Goal: Task Accomplishment & Management: Manage account settings

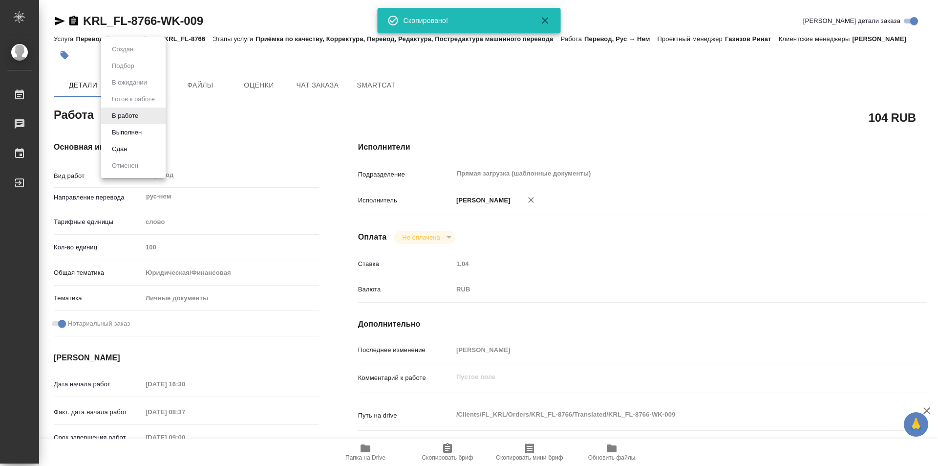
click at [142, 118] on body "🙏 .cls-1 fill:#fff; AWATERA Kozinets Larisa Работы 0 Чаты График Выйти KRL_FL-8…" at bounding box center [469, 233] width 938 height 466
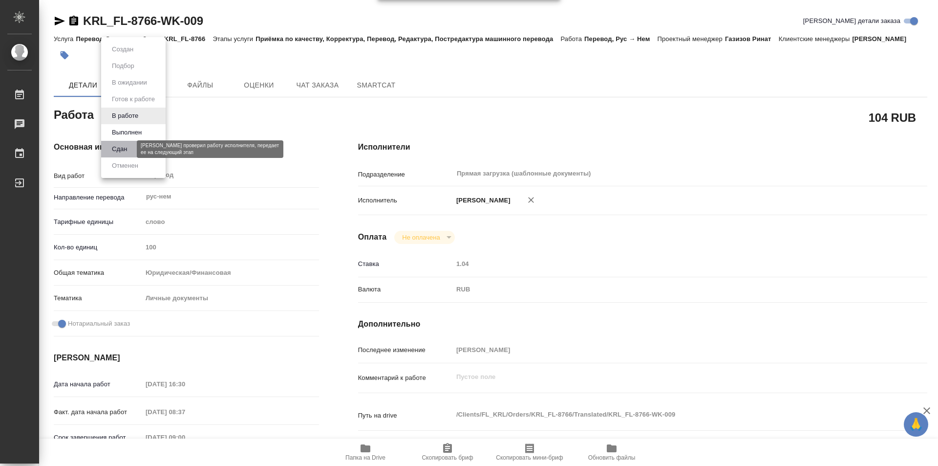
click at [124, 149] on button "Сдан" at bounding box center [119, 149] width 21 height 11
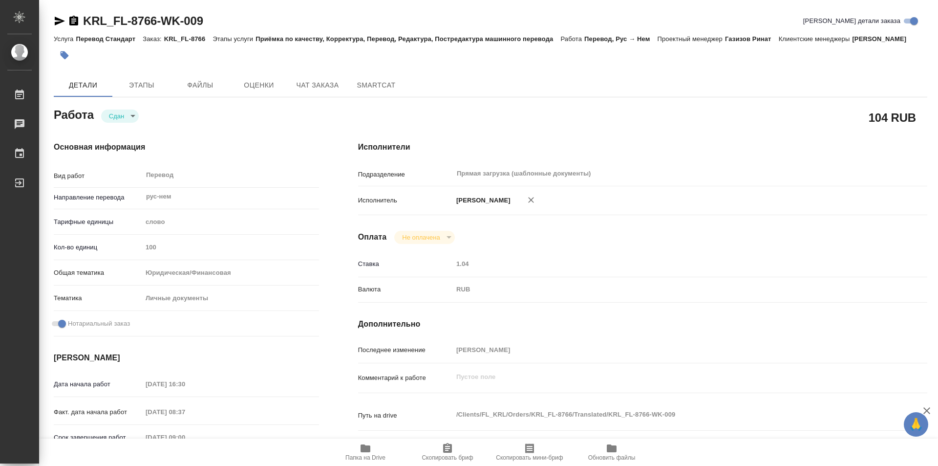
type textarea "x"
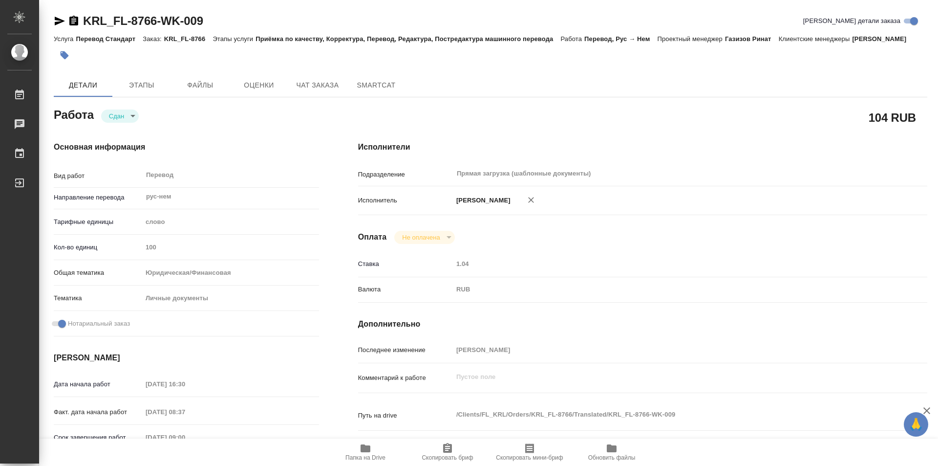
type textarea "x"
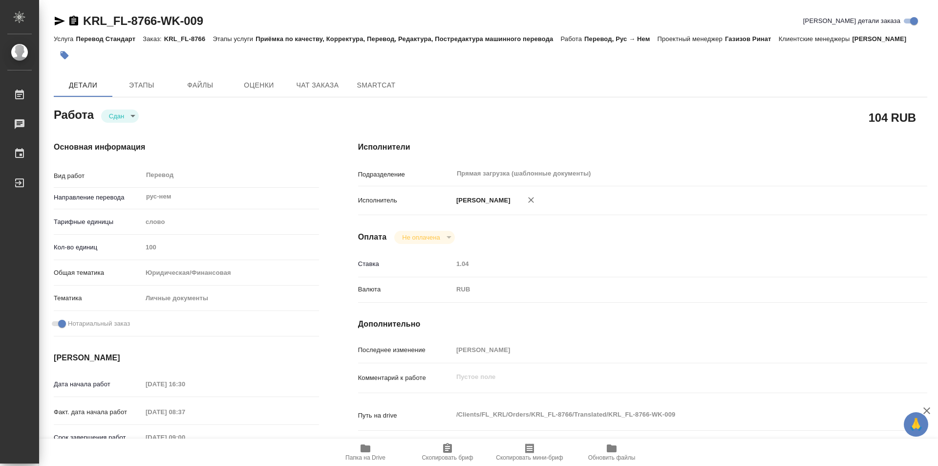
type textarea "x"
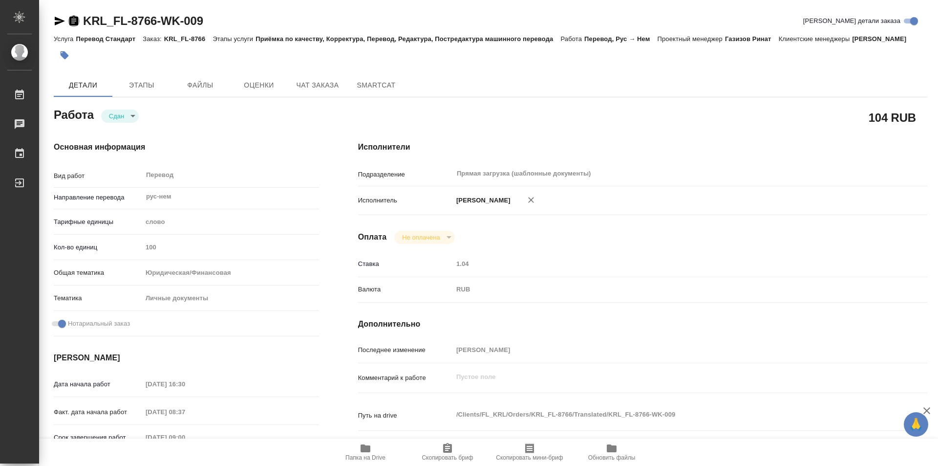
click at [72, 19] on icon "button" at bounding box center [73, 21] width 9 height 10
type textarea "x"
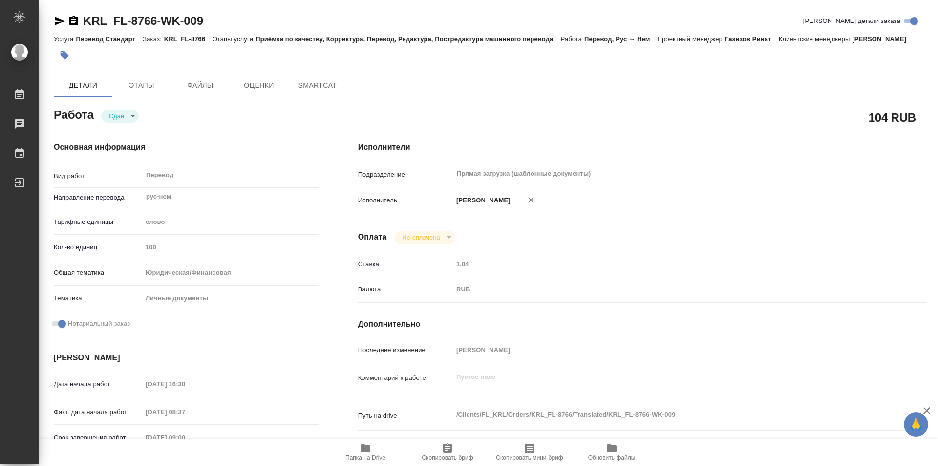
type textarea "x"
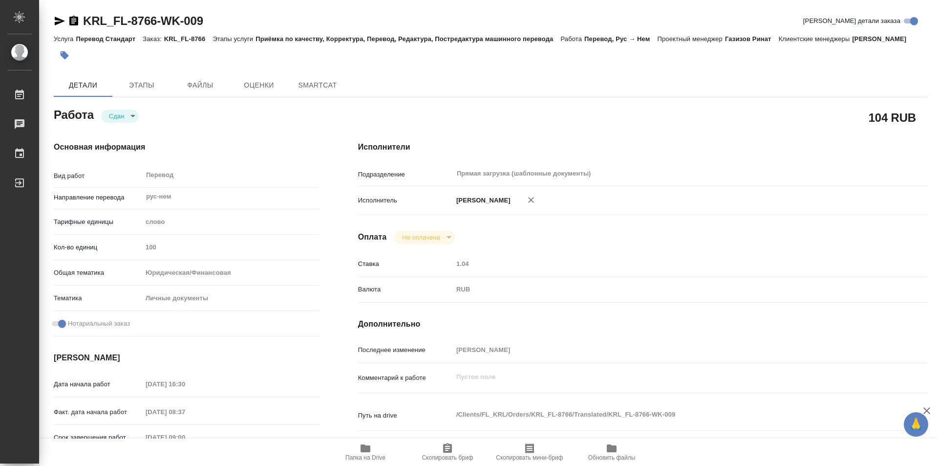
type textarea "x"
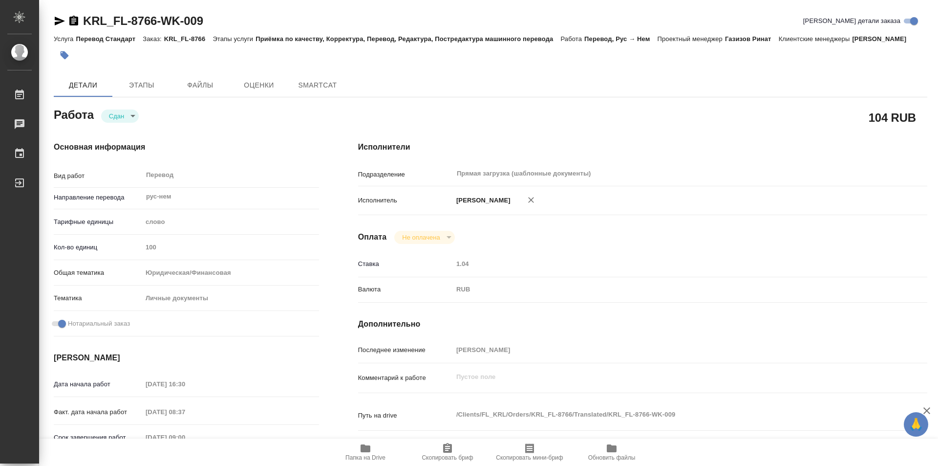
type textarea "x"
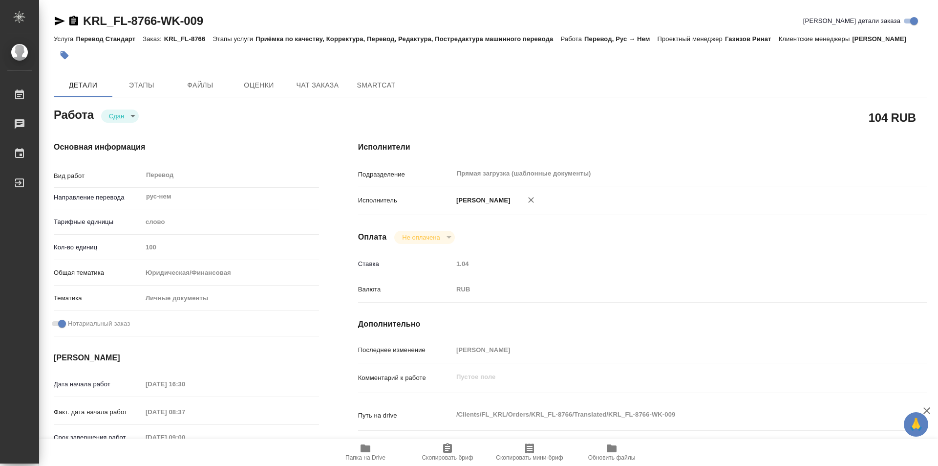
type textarea "x"
type input "closed"
type textarea "Перевод"
type textarea "x"
type input "рус-нем"
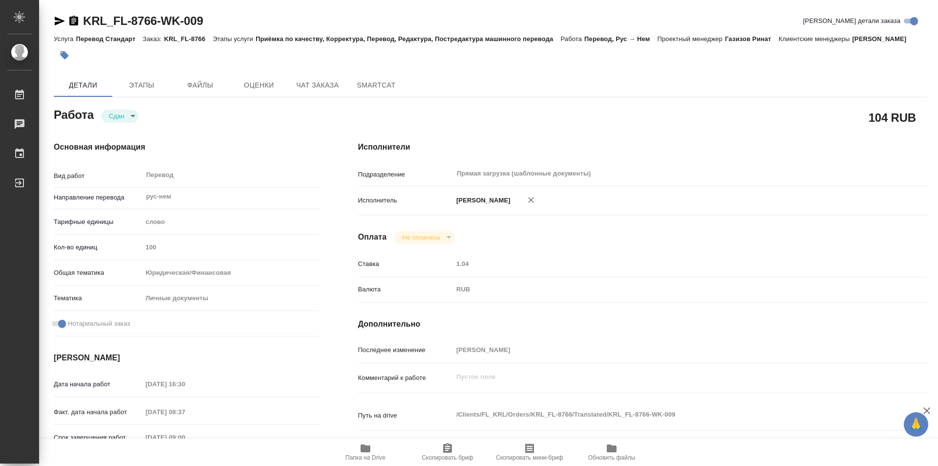
type input "5a8b1489cc6b4906c91bfd90"
type input "100"
type input "yr-fn"
type input "5a8b8b956a9677013d343cfe"
checkbox input "true"
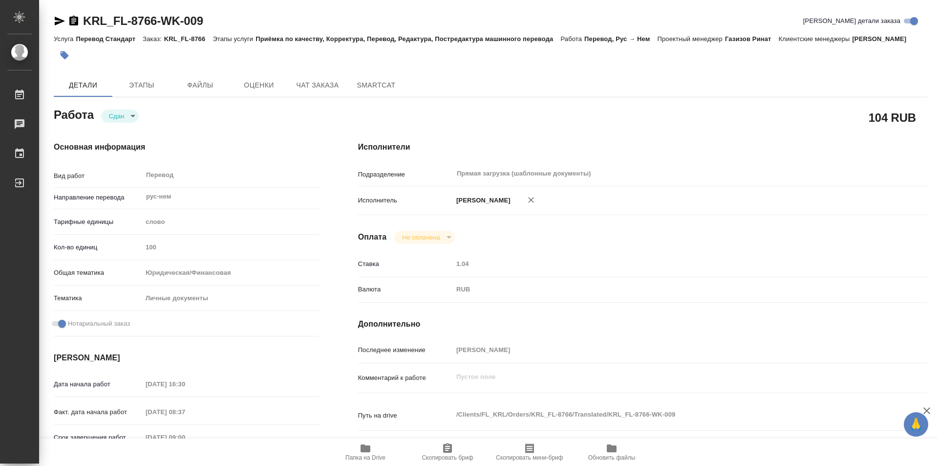
type input "[DATE] 16:30"
type input "[DATE] 08:37"
type input "[DATE] 09:00"
type input "[DATE] 09:14"
type input "[DATE] 10:00"
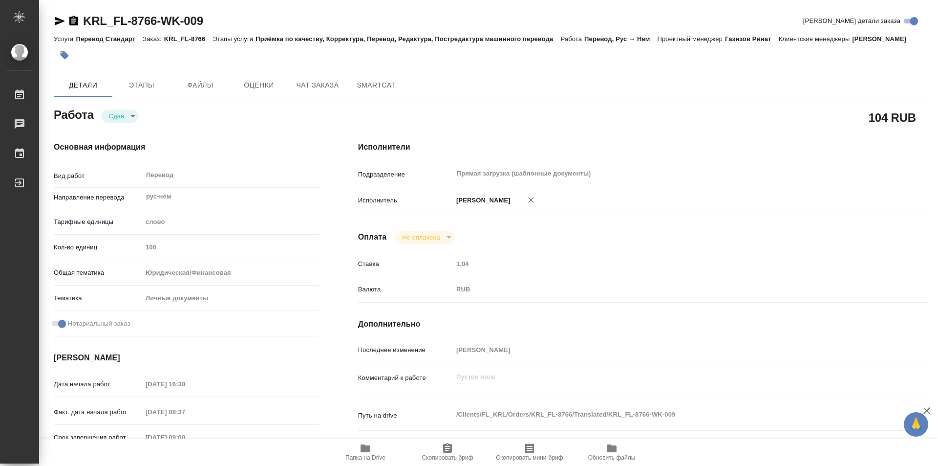
type input "Прямая загрузка (шаблонные документы)"
type input "notPayed"
type input "[PERSON_NAME]"
type textarea "x"
type textarea "/Clients/FL_KRL/Orders/KRL_FL-8766/Translated/KRL_FL-8766-WK-009"
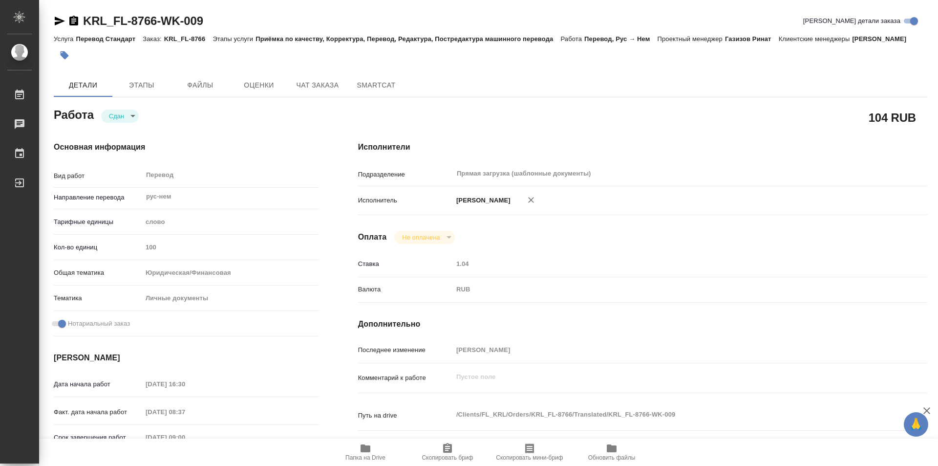
type textarea "x"
type input "KRL_FL-8766"
type input "Перевод Стандарт"
type input "Приёмка по качеству, Корректура, Перевод, Редактура, Постредактура машинного пе…"
type input "Касымов Тимур"
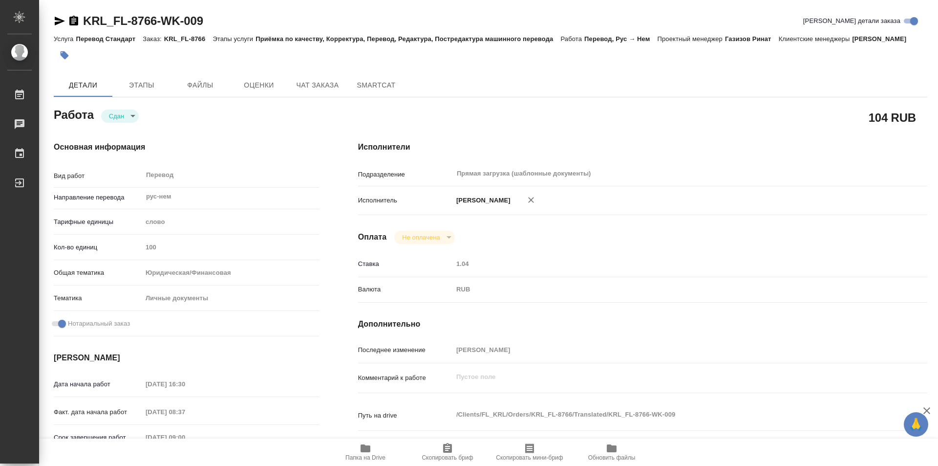
type input "/Clients/FL_KRL/Orders/KRL_FL-8766"
type textarea "x"
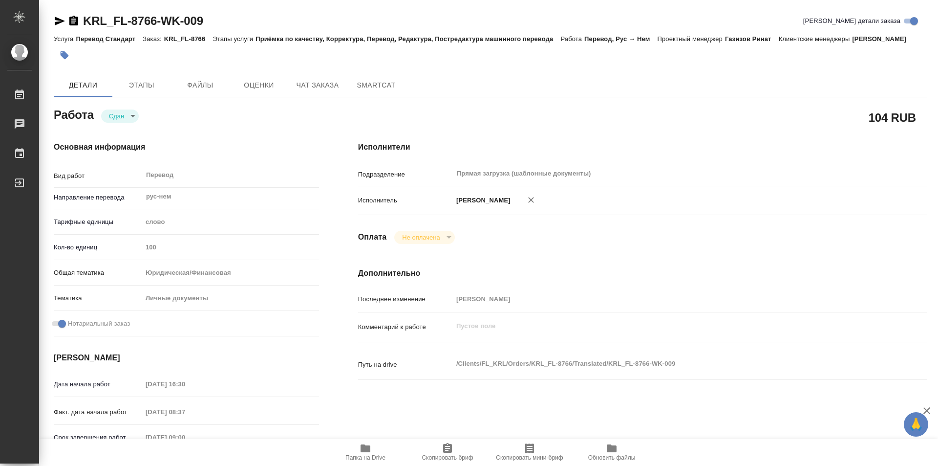
type textarea "x"
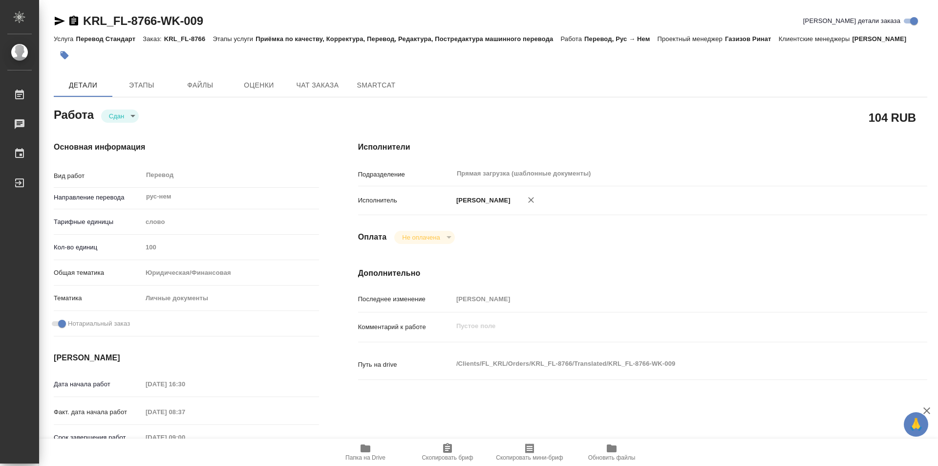
type textarea "x"
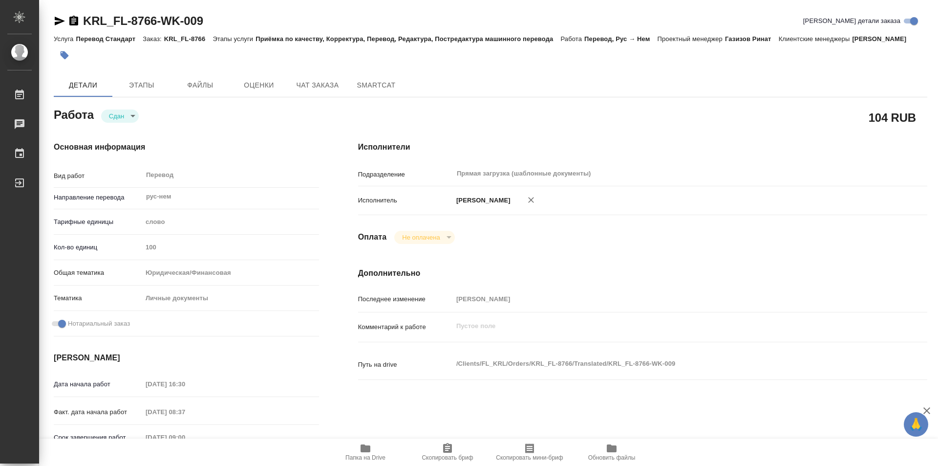
type textarea "x"
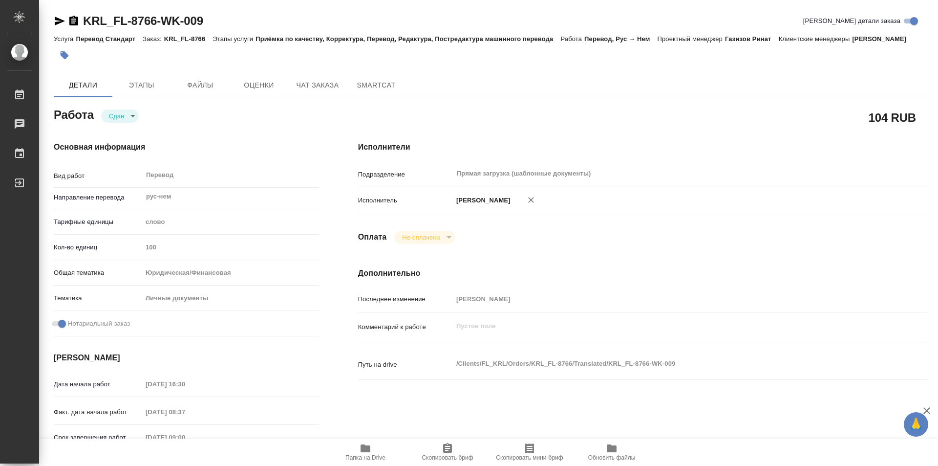
type textarea "x"
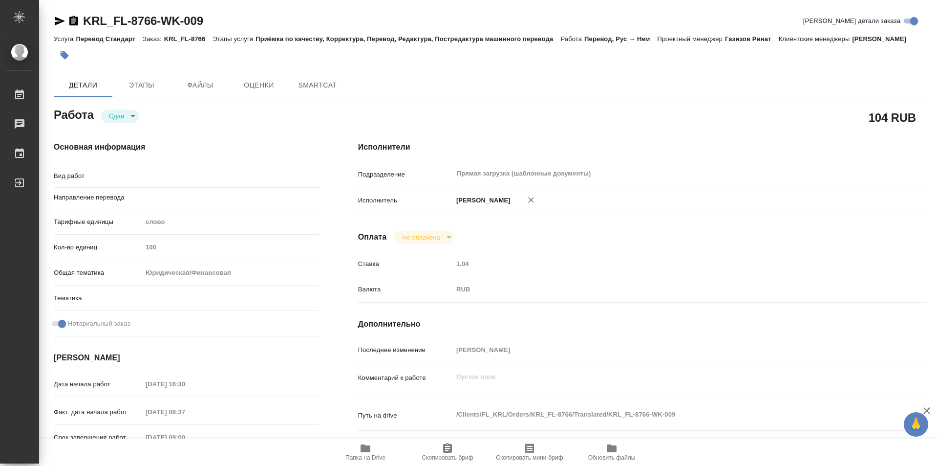
type textarea "x"
type textarea "Перевод"
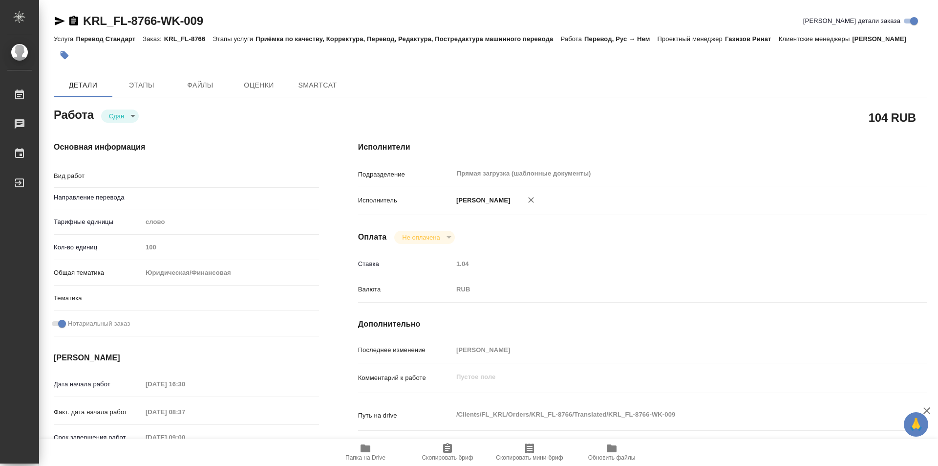
type textarea "x"
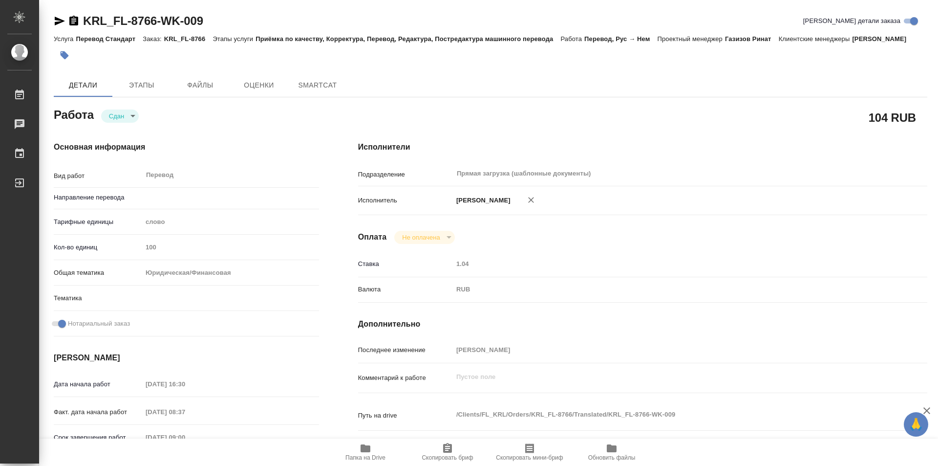
type textarea "x"
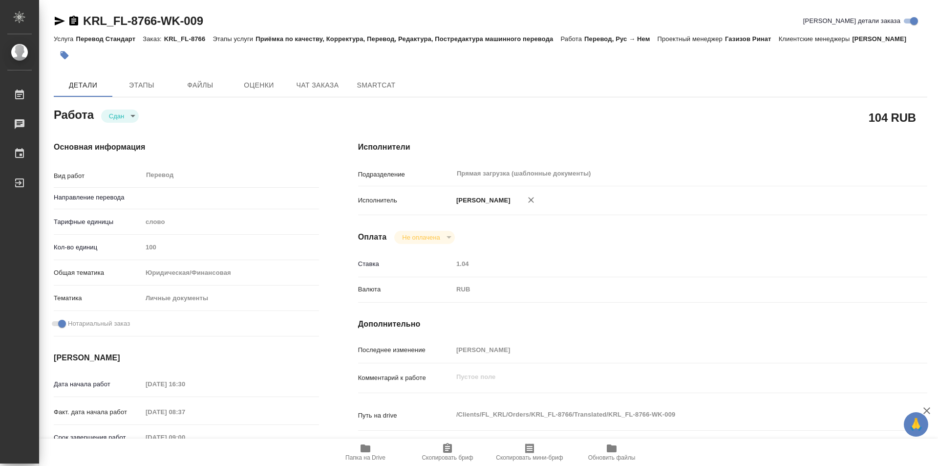
type textarea "x"
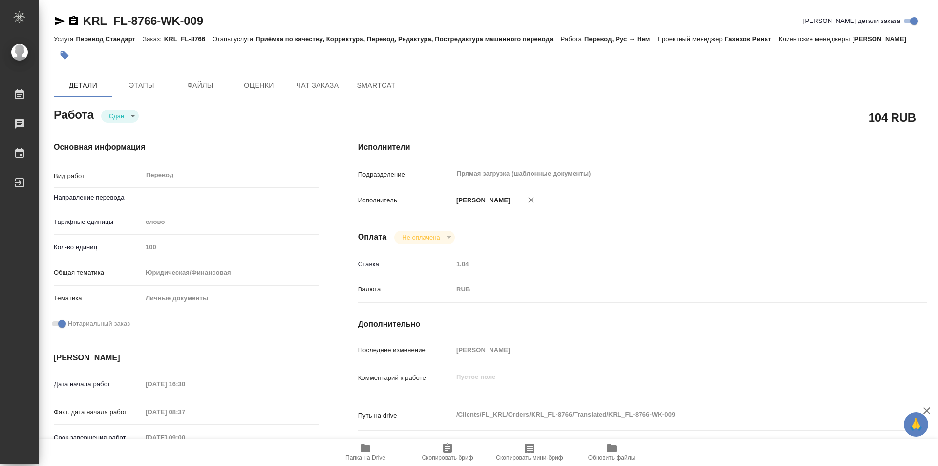
type textarea "x"
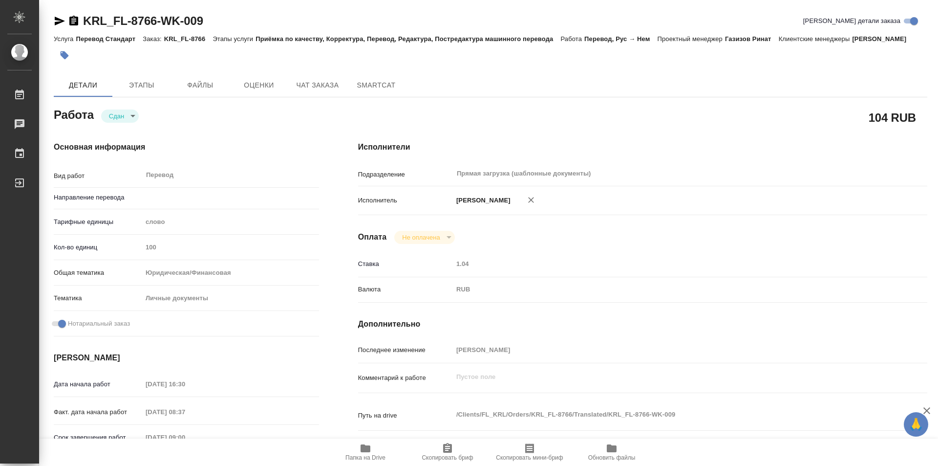
type textarea "x"
type input "рус-нем"
type textarea "x"
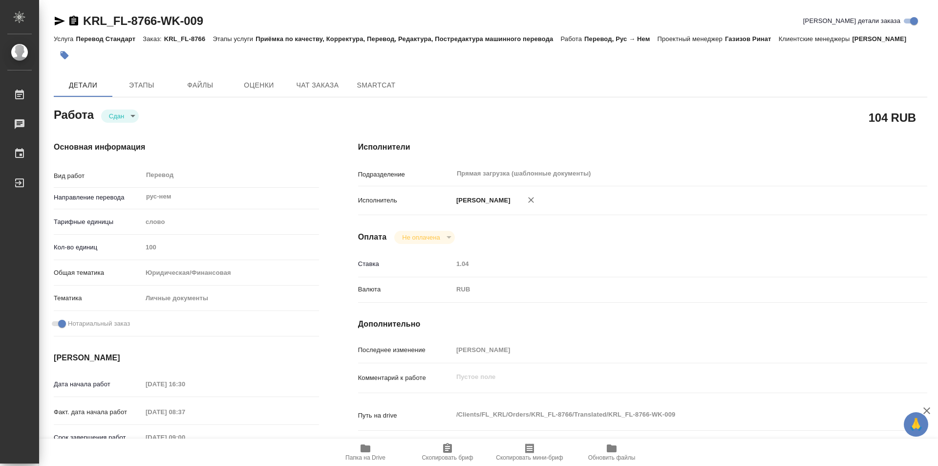
type textarea "x"
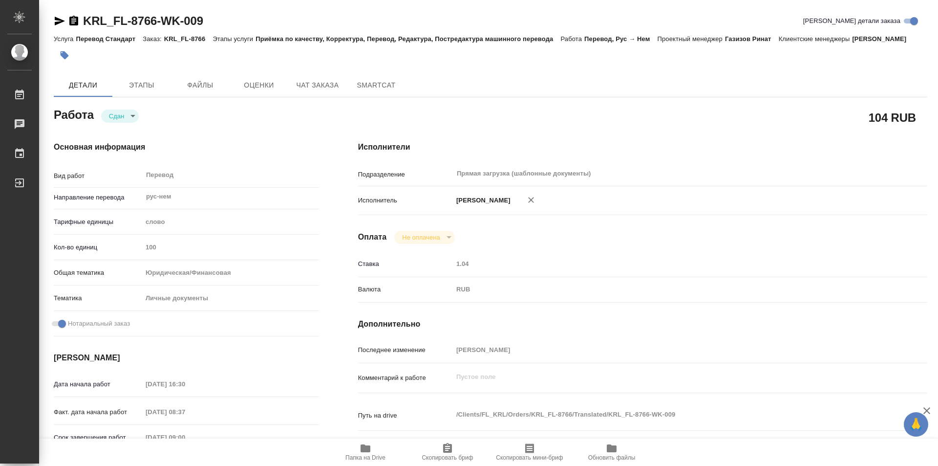
type textarea "x"
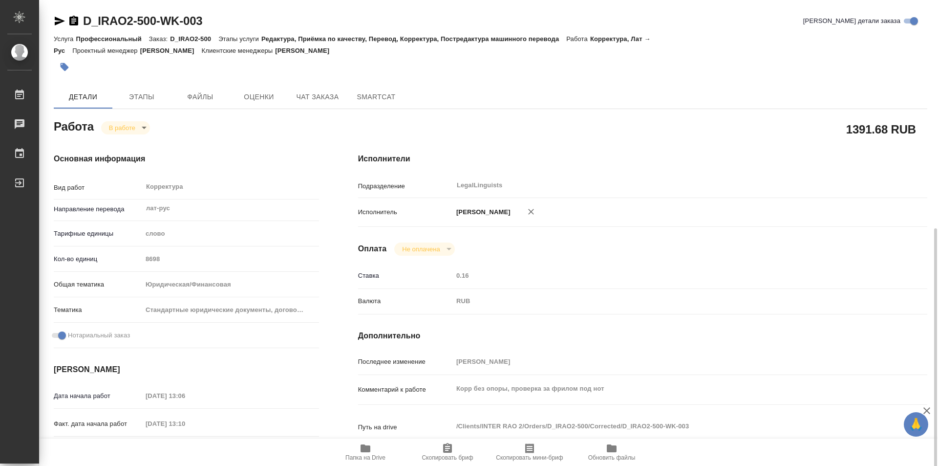
scroll to position [147, 0]
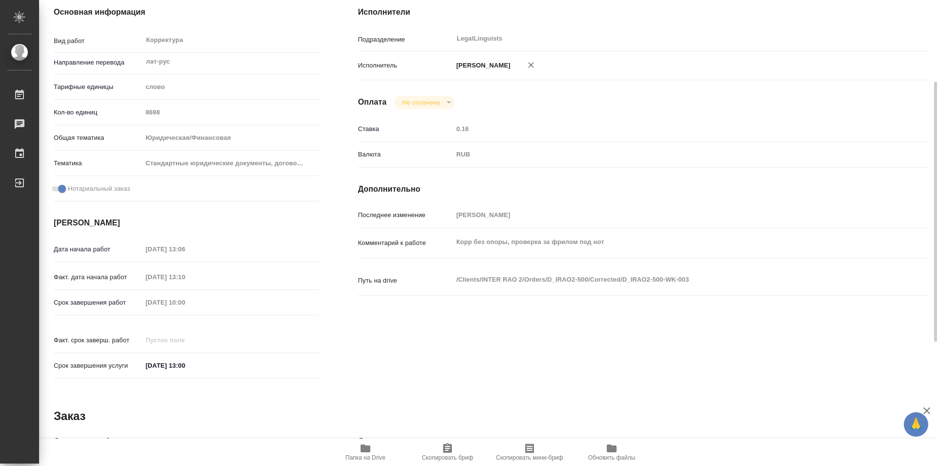
click at [365, 455] on span "Папка на Drive" at bounding box center [365, 457] width 40 height 7
click at [361, 446] on icon "button" at bounding box center [366, 448] width 12 height 12
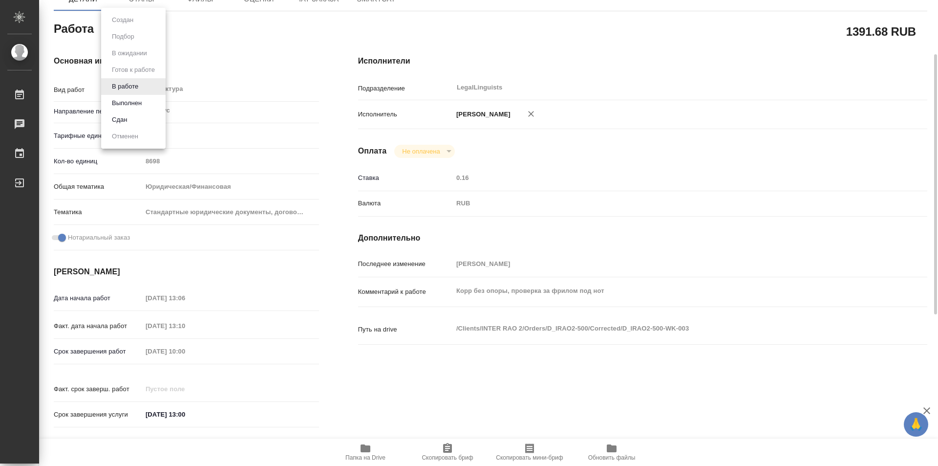
click at [145, 29] on body "🙏 .cls-1 fill:#fff; AWATERA Kozinets Larisa Работы 0 Чаты График Выйти D_IRAO2-…" at bounding box center [469, 233] width 938 height 466
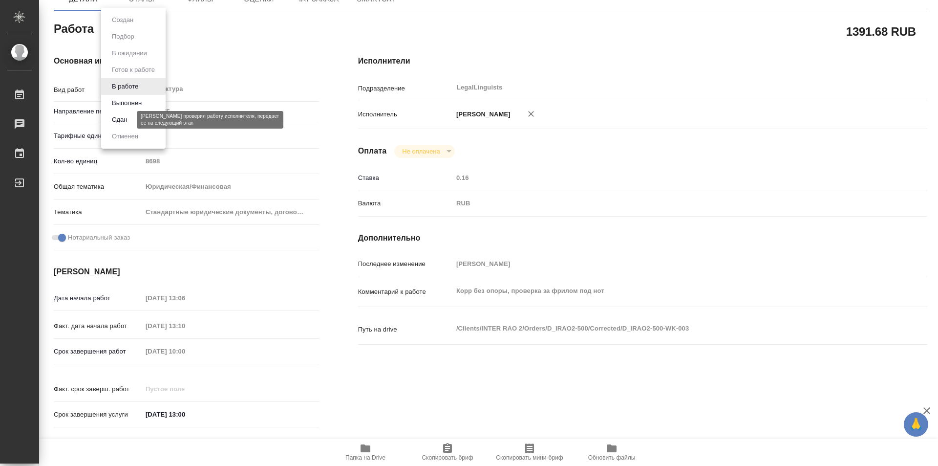
click at [122, 120] on button "Сдан" at bounding box center [119, 119] width 21 height 11
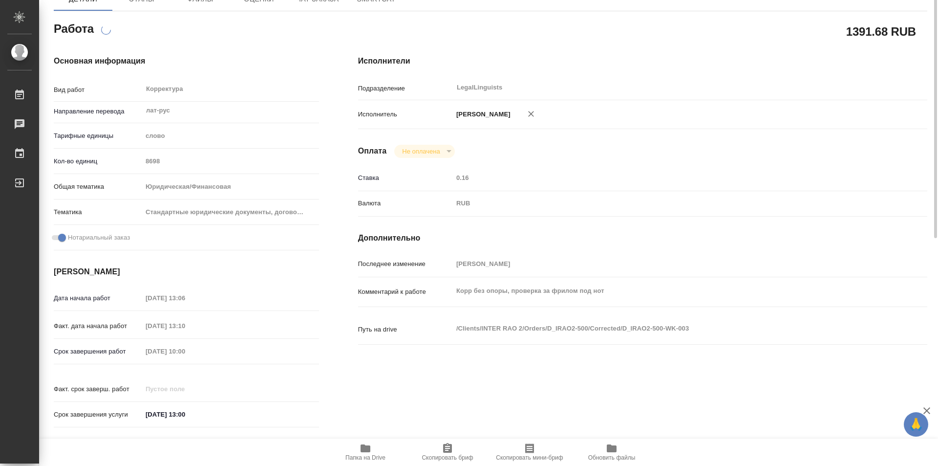
scroll to position [0, 0]
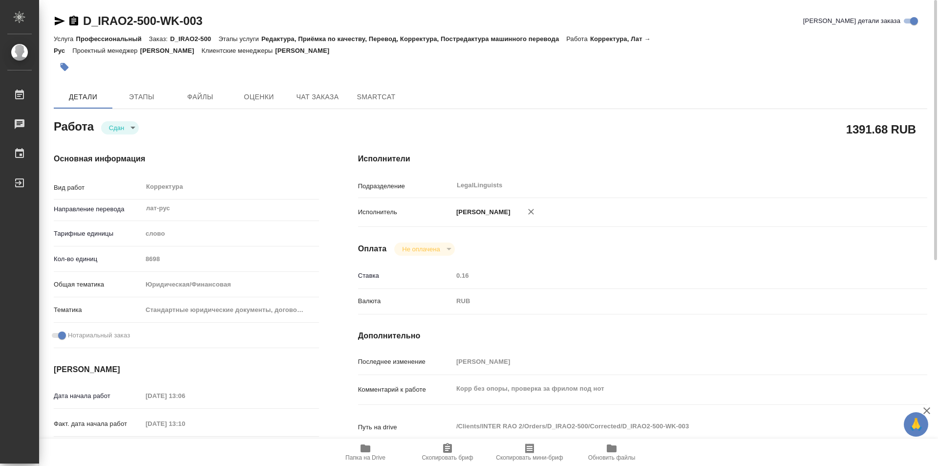
type textarea "x"
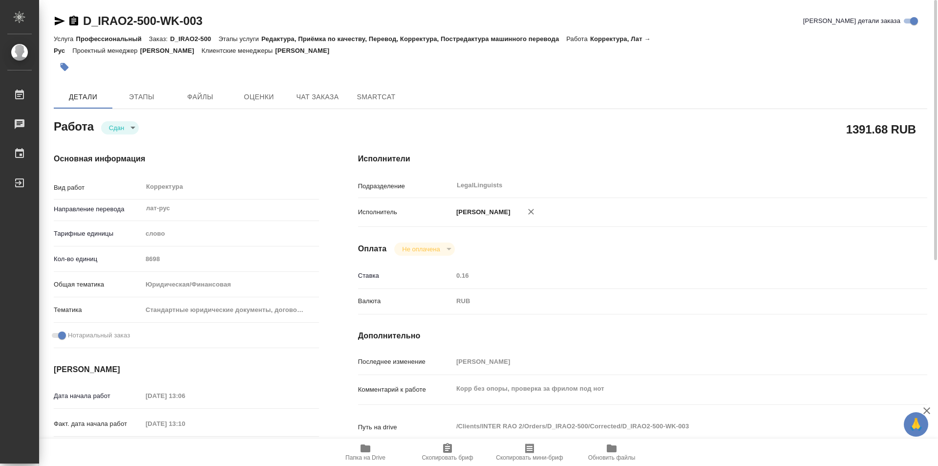
type textarea "x"
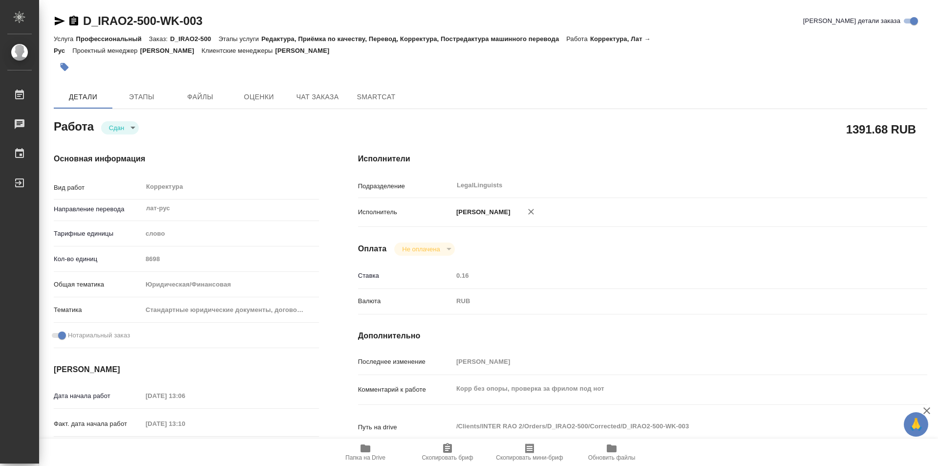
click at [361, 450] on icon "button" at bounding box center [366, 448] width 10 height 8
type textarea "x"
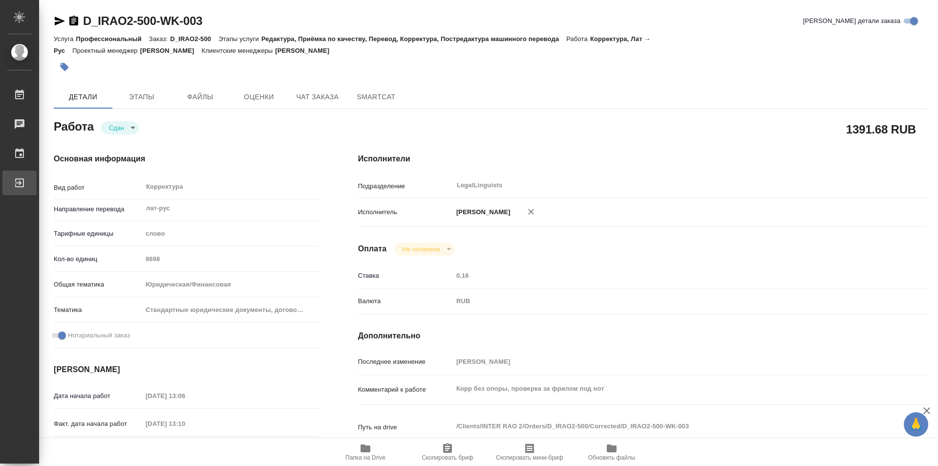
type textarea "x"
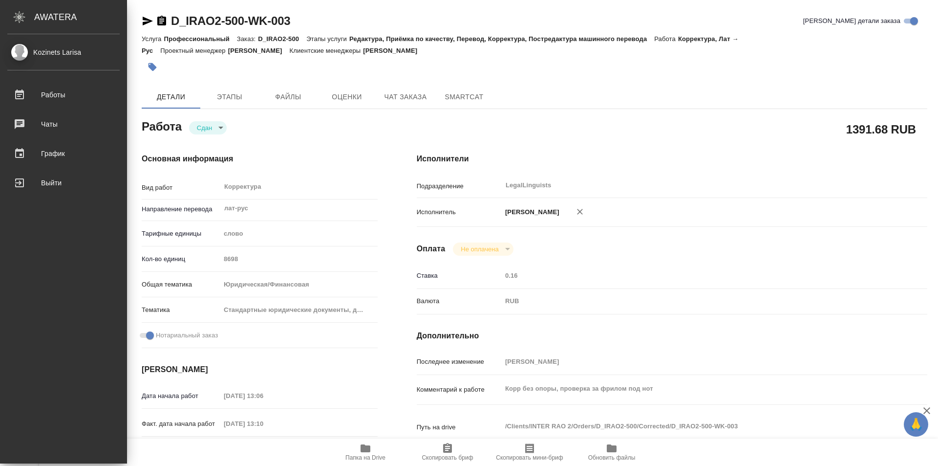
type textarea "x"
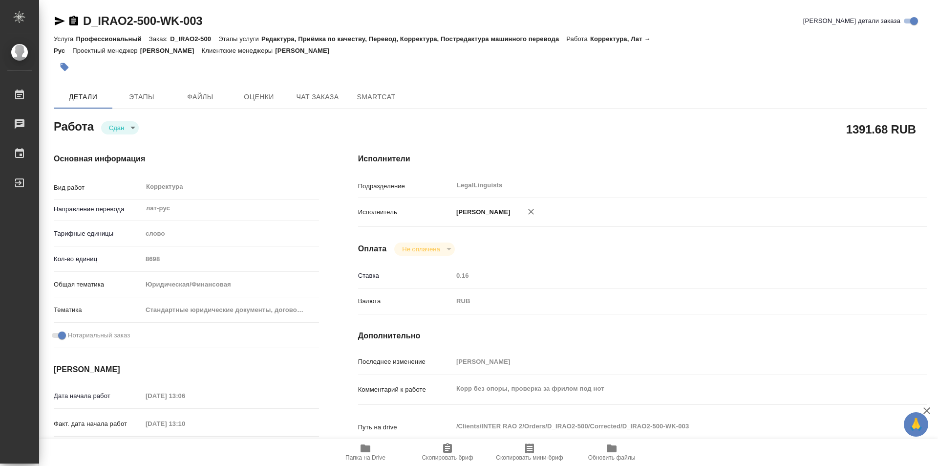
click at [73, 21] on icon "button" at bounding box center [73, 21] width 9 height 10
type textarea "x"
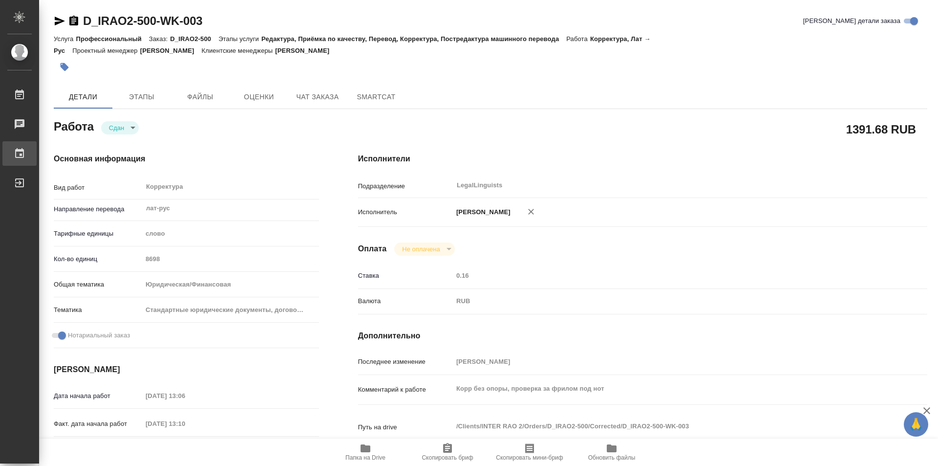
type textarea "x"
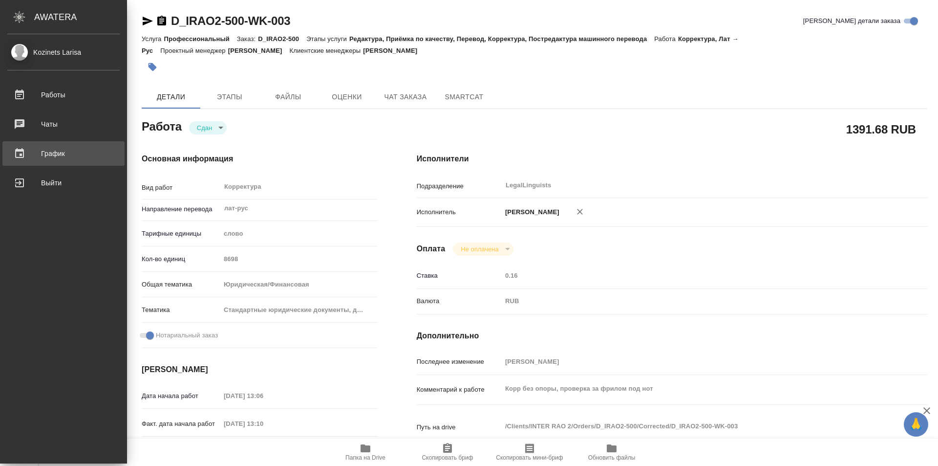
type textarea "x"
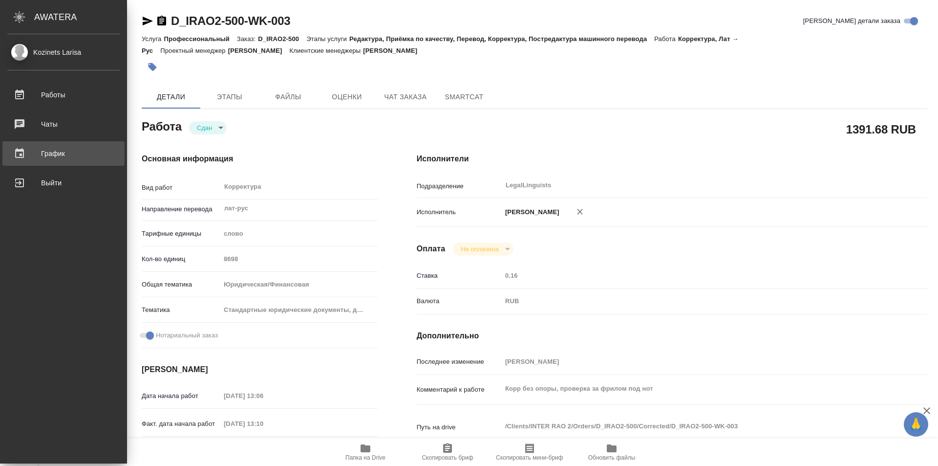
click at [57, 155] on div "График" at bounding box center [63, 153] width 112 height 15
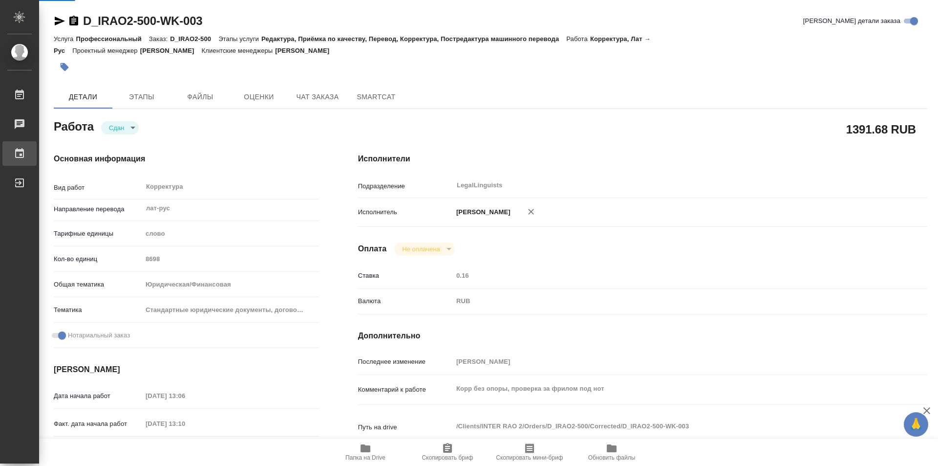
type textarea "x"
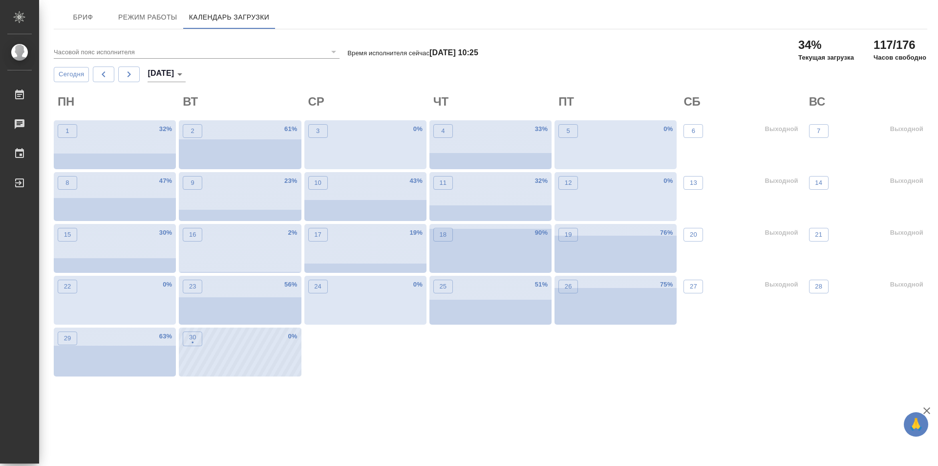
click at [190, 351] on div "30 •" at bounding box center [193, 353] width 20 height 45
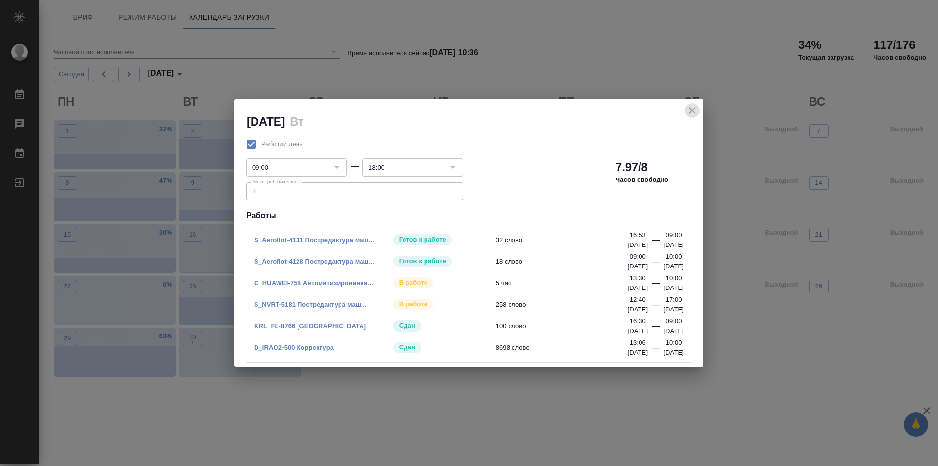
click at [695, 106] on icon "close" at bounding box center [692, 111] width 12 height 12
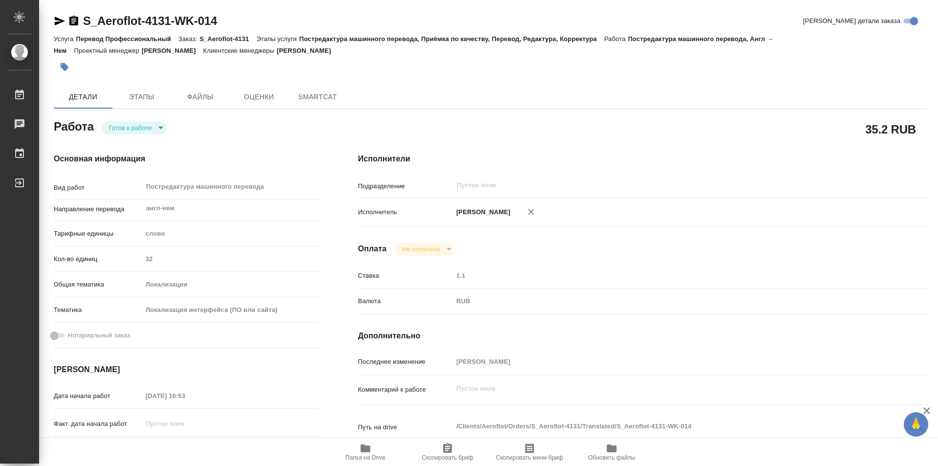
type textarea "x"
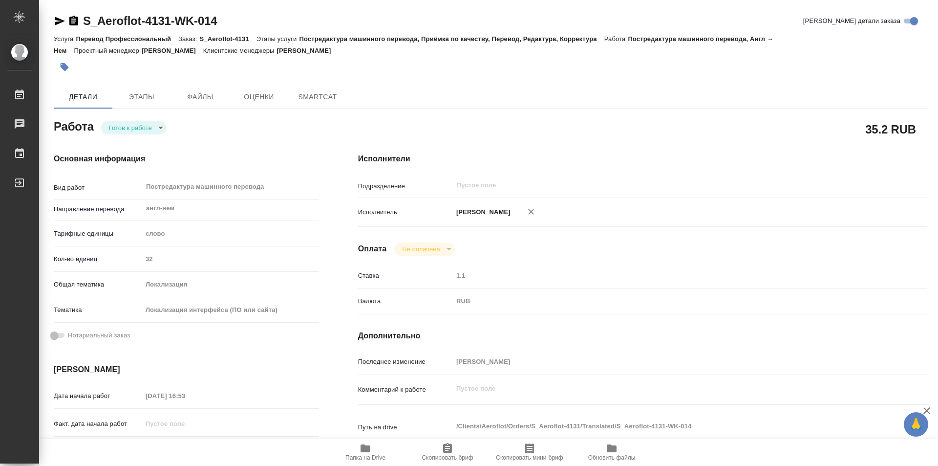
type textarea "x"
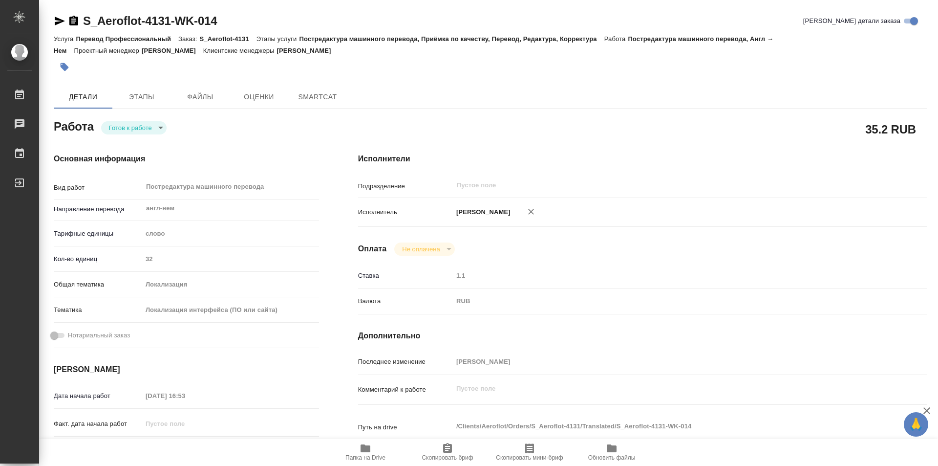
type textarea "x"
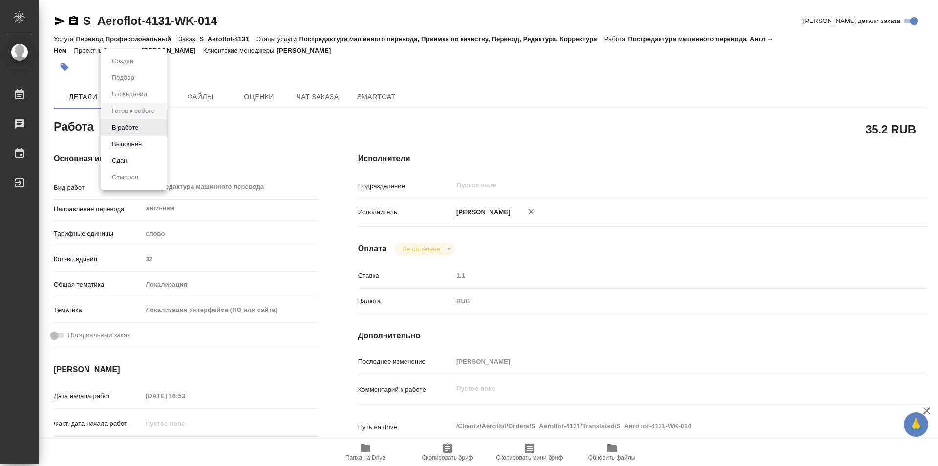
click at [161, 125] on body "🙏 .cls-1 fill:#fff; AWATERA Kozinets Larisa Работы Чаты График Выйти S_Aeroflot…" at bounding box center [469, 233] width 938 height 466
type textarea "x"
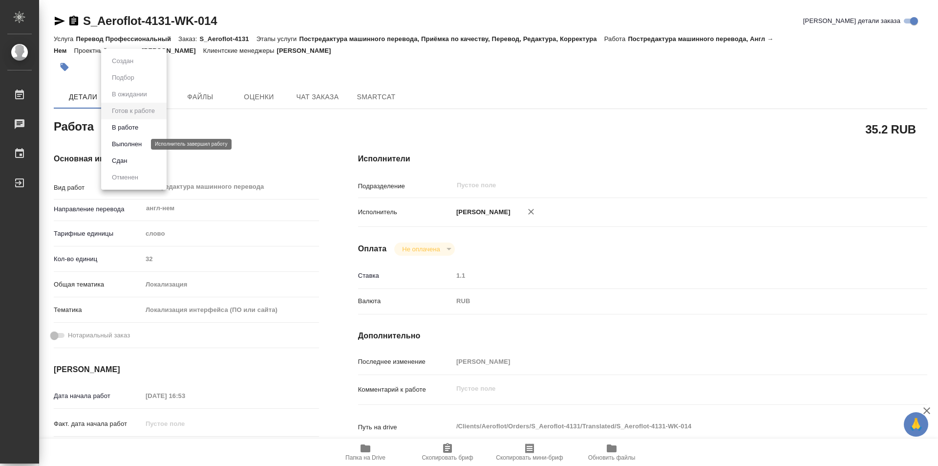
type textarea "x"
click at [128, 128] on button "В работе" at bounding box center [125, 127] width 32 height 11
type textarea "x"
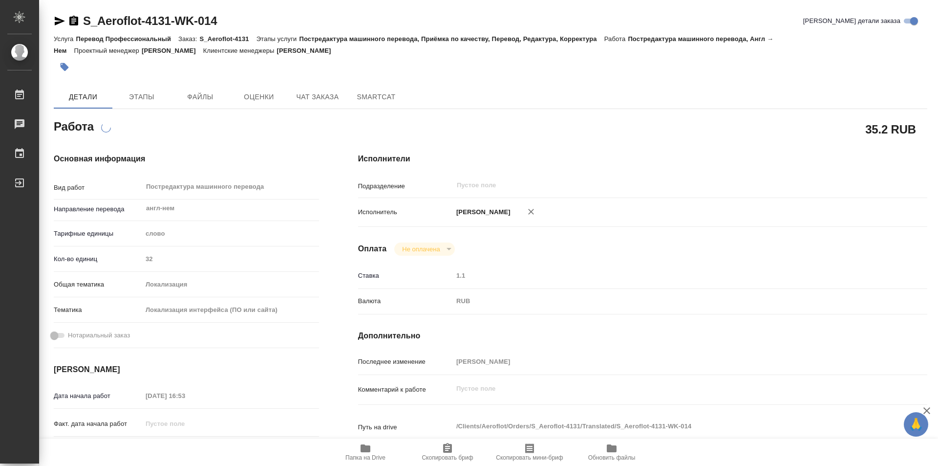
type textarea "x"
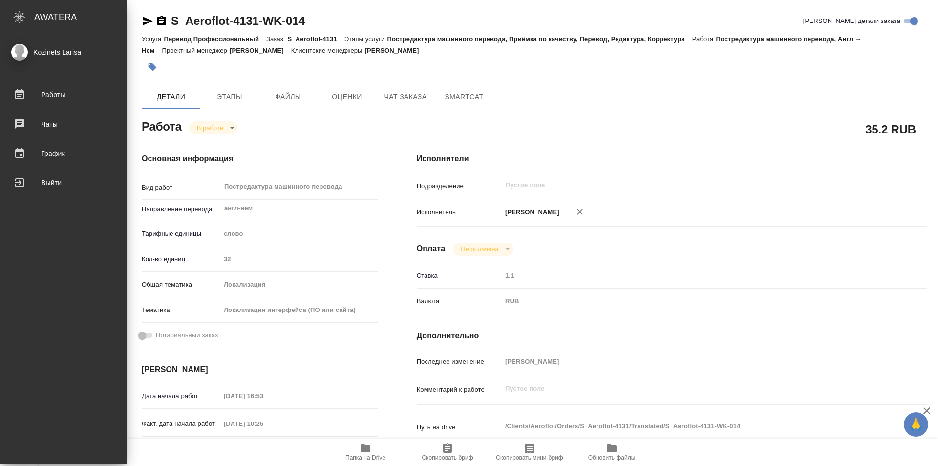
type textarea "x"
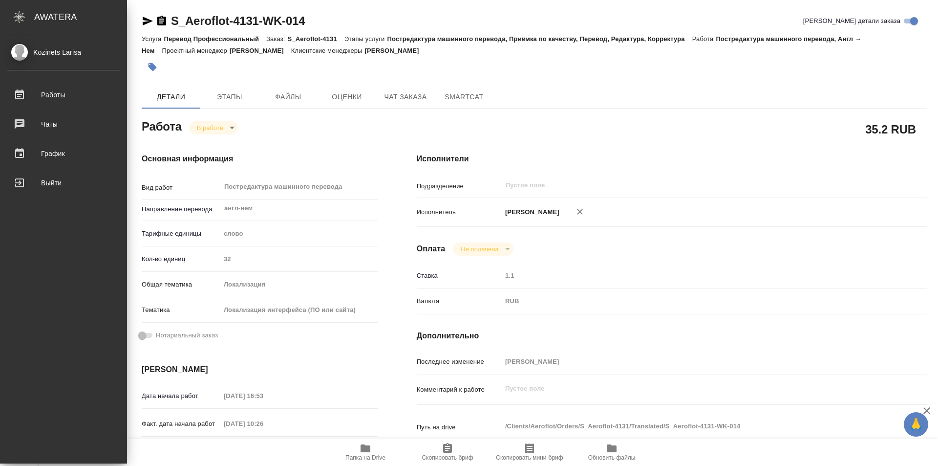
type textarea "x"
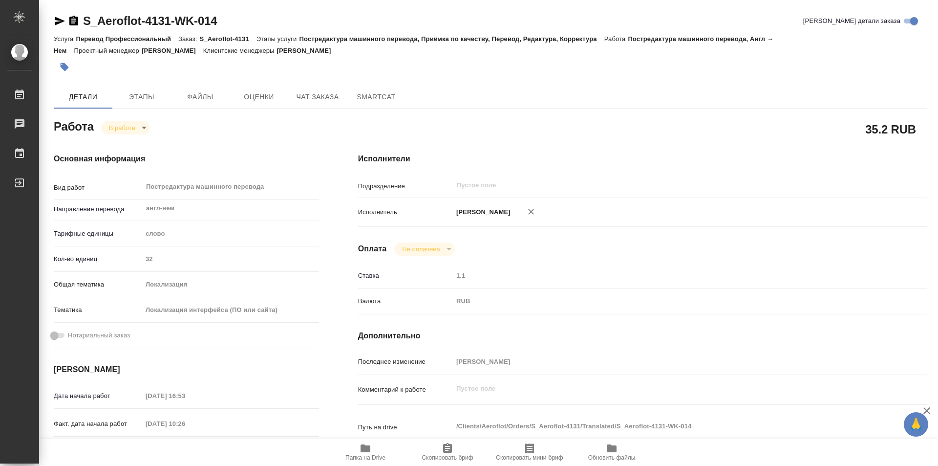
type textarea "x"
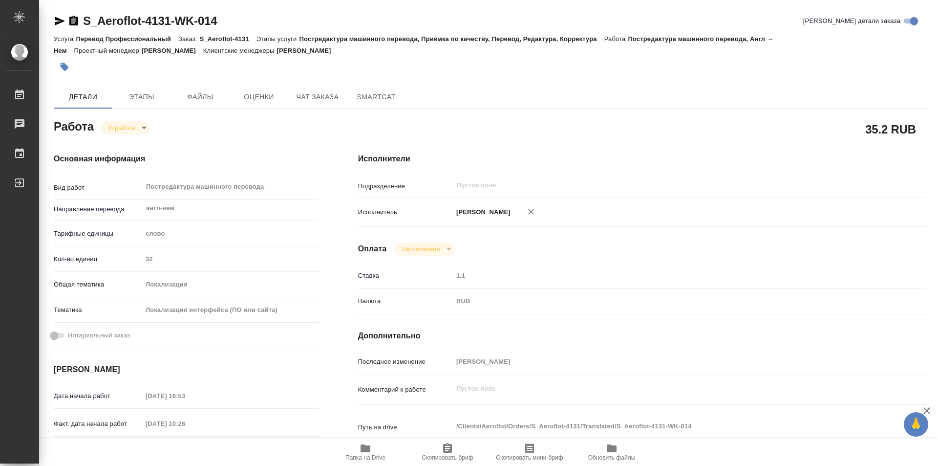
type textarea "x"
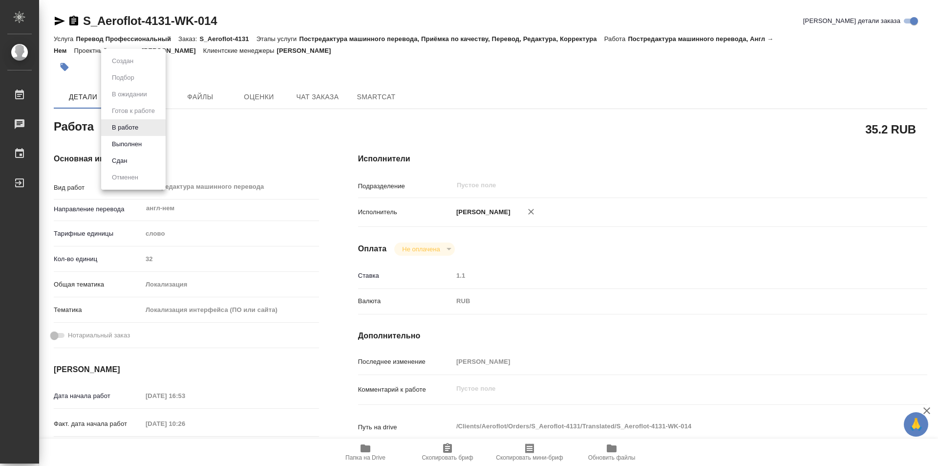
click at [144, 125] on body "🙏 .cls-1 fill:#fff; AWATERA Kozinets Larisa Работы 0 Чаты График Выйти S_Aerofl…" at bounding box center [469, 233] width 938 height 466
click at [125, 158] on button "Сдан" at bounding box center [119, 160] width 21 height 11
type textarea "x"
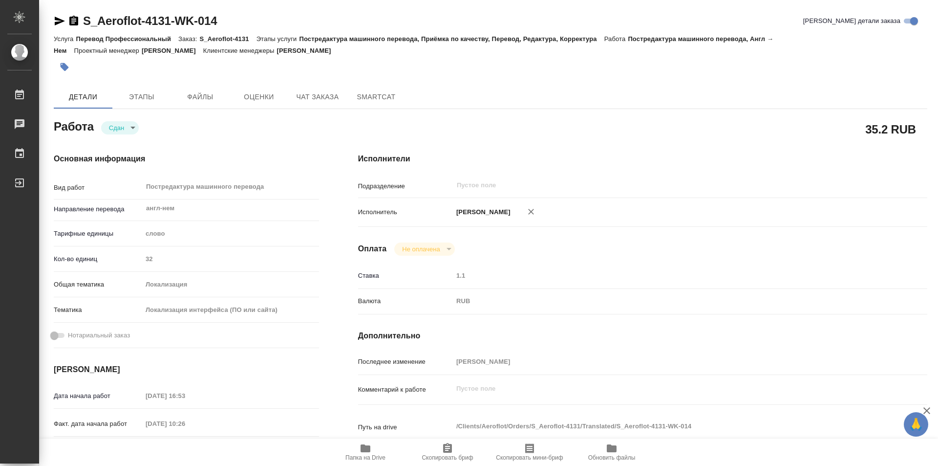
type textarea "x"
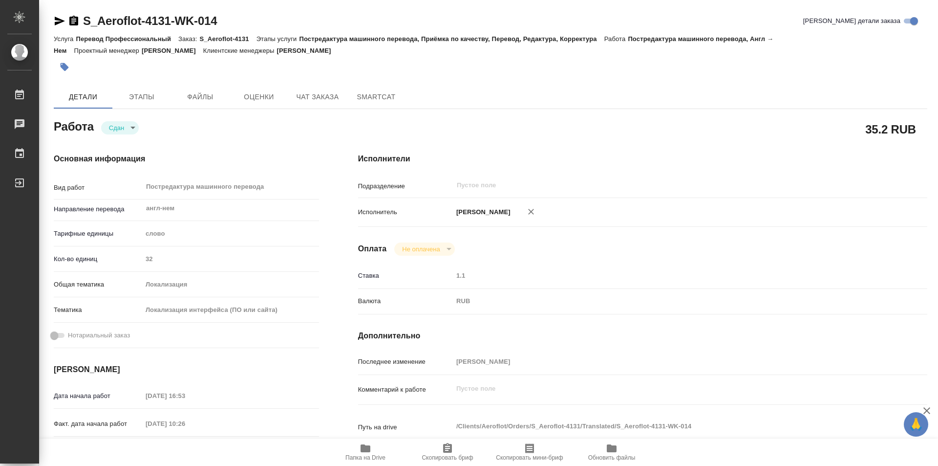
type textarea "x"
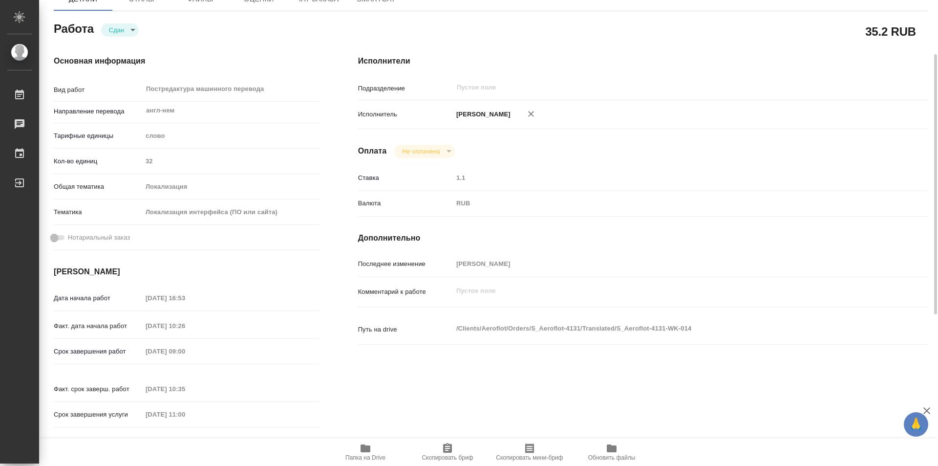
type textarea "x"
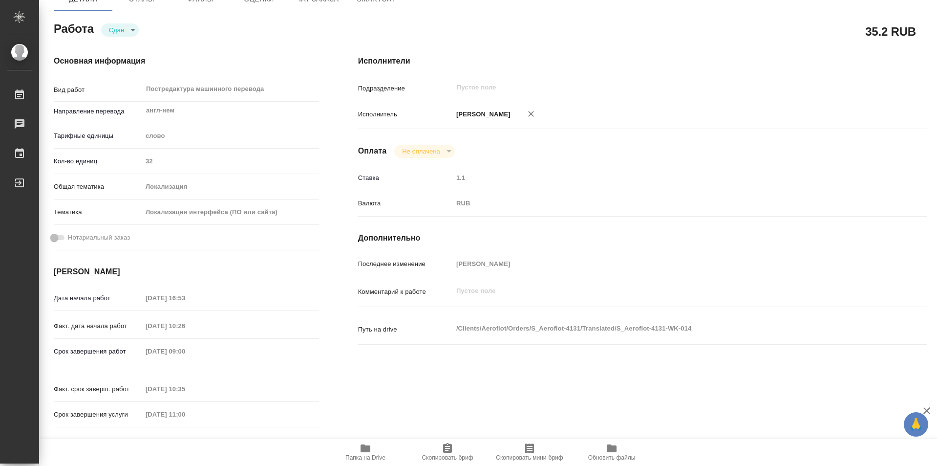
type textarea "x"
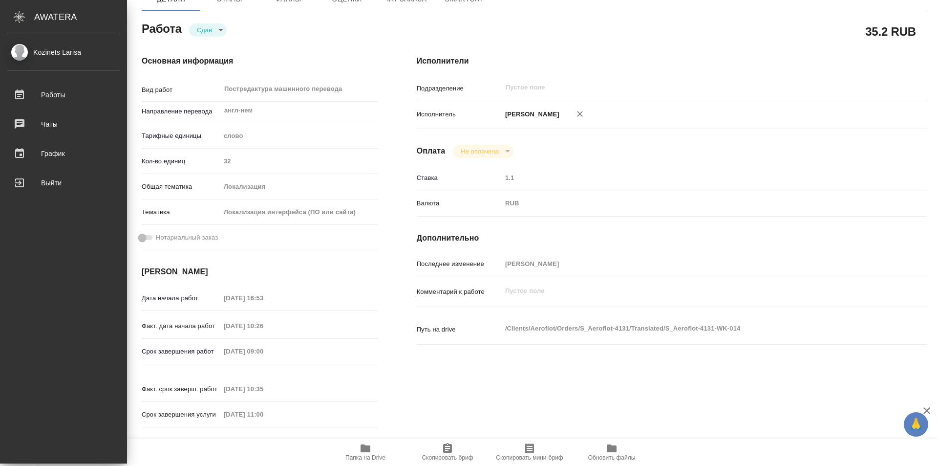
type textarea "x"
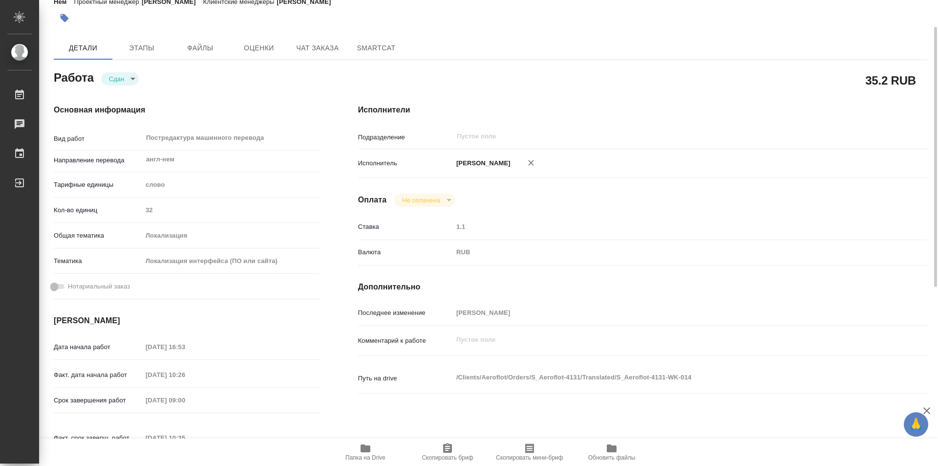
scroll to position [0, 0]
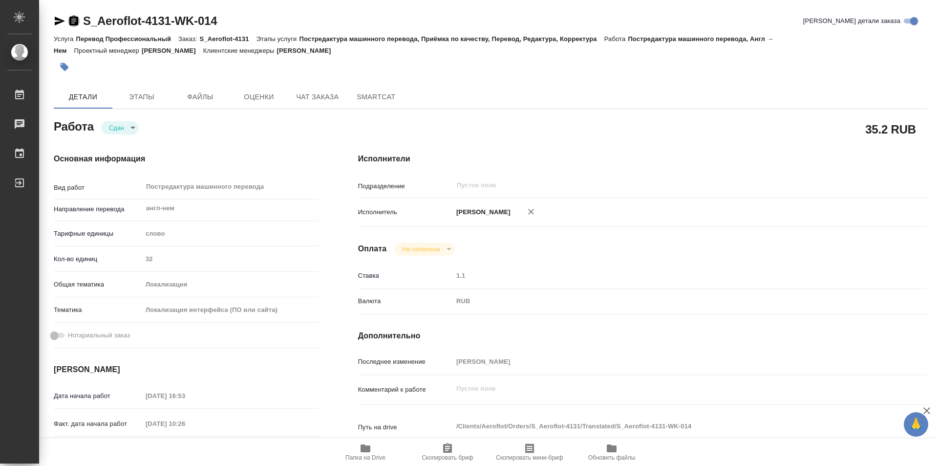
click at [74, 16] on icon "button" at bounding box center [74, 21] width 12 height 12
type textarea "x"
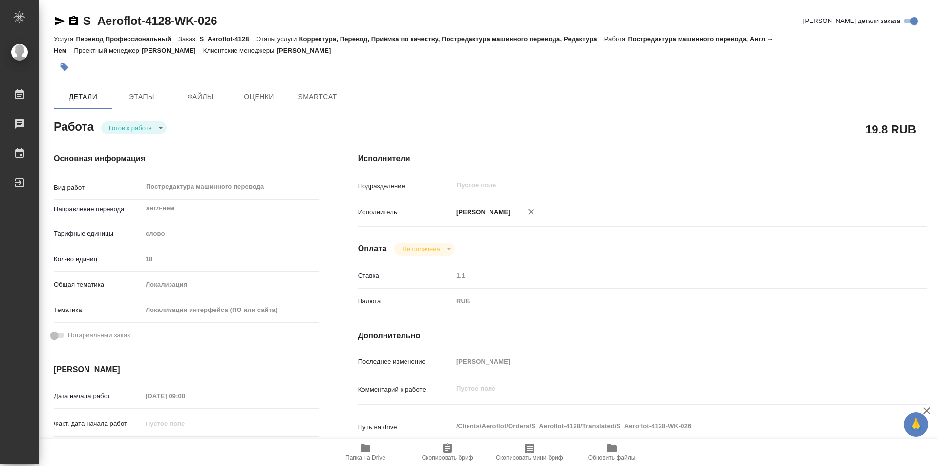
type textarea "x"
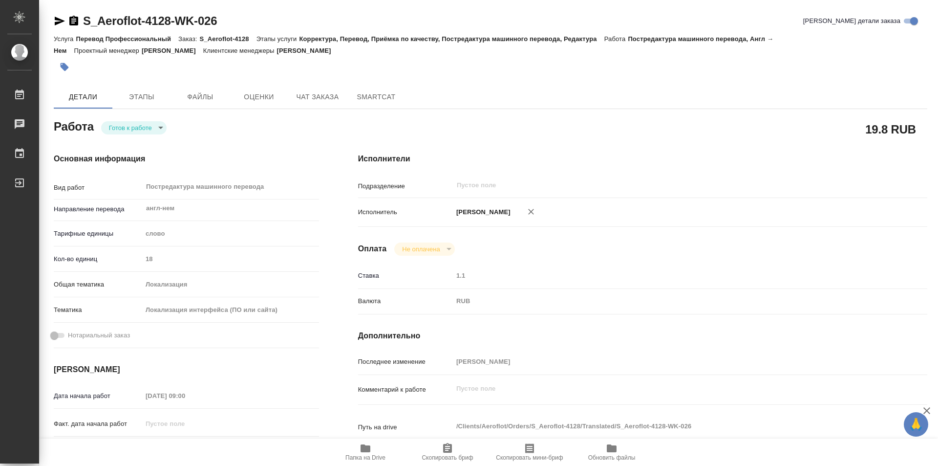
type textarea "x"
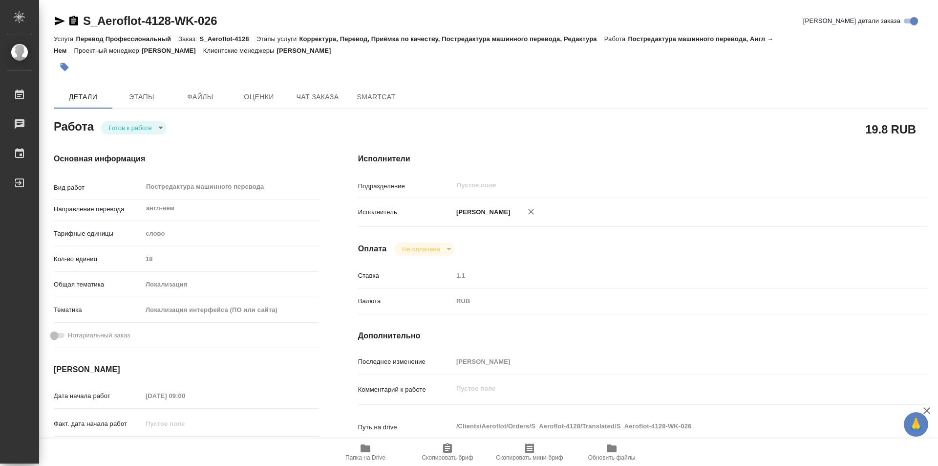
type textarea "x"
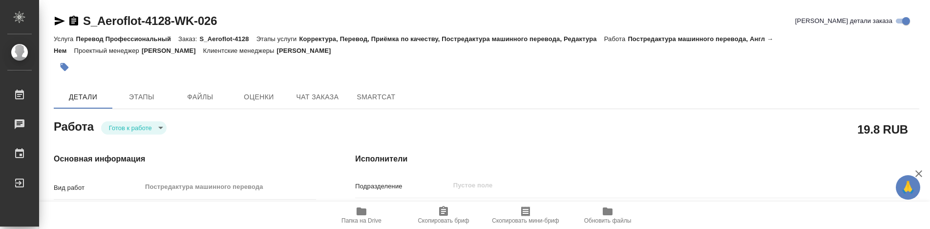
type textarea "x"
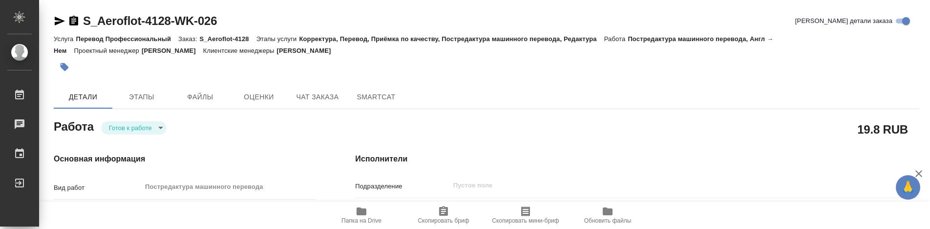
type textarea "x"
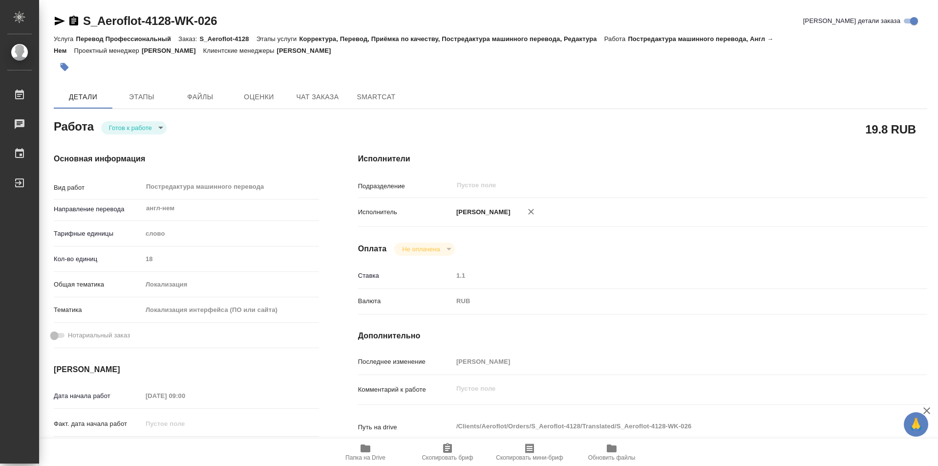
type textarea "x"
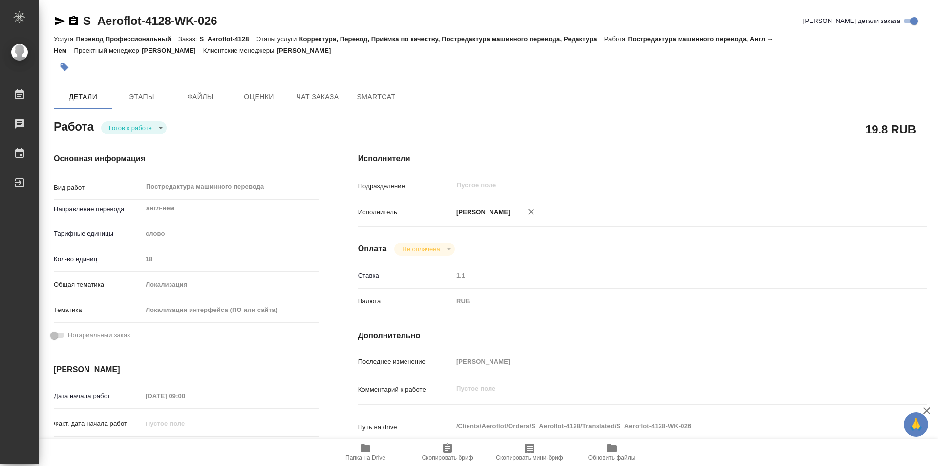
click at [159, 128] on body "🙏 .cls-1 fill:#fff; AWATERA Kozinets Larisa Работы 0 Чаты График Выйти S_Aerofl…" at bounding box center [469, 233] width 938 height 466
click at [129, 126] on button "В работе" at bounding box center [125, 127] width 32 height 11
type textarea "x"
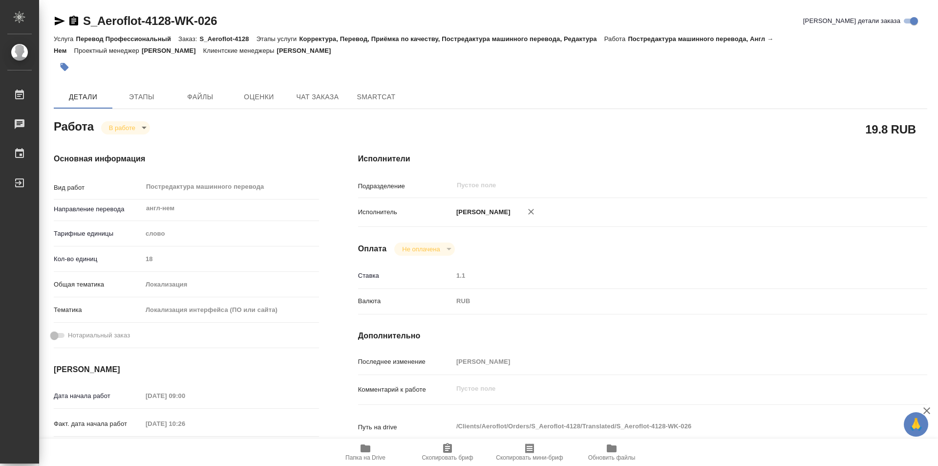
type textarea "x"
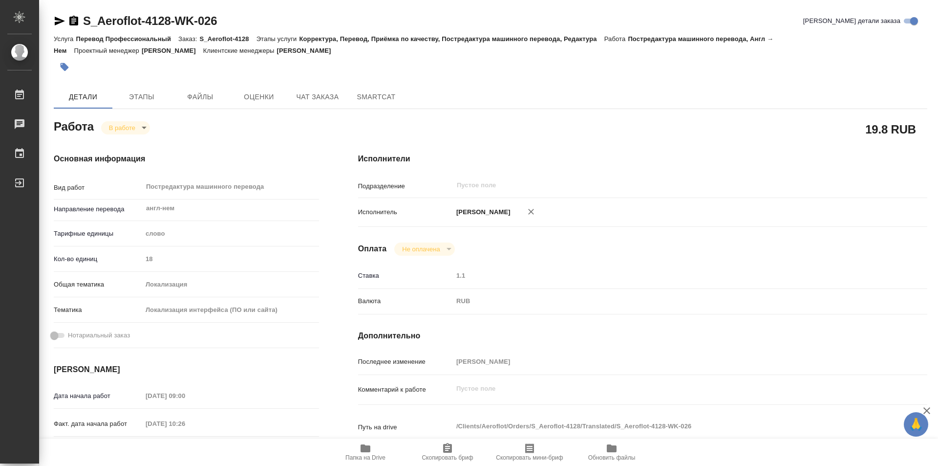
type textarea "x"
click at [146, 127] on body "🙏 .cls-1 fill:#fff; AWATERA Kozinets Larisa Работы 0 Чаты График Выйти S_Aerofl…" at bounding box center [469, 233] width 938 height 466
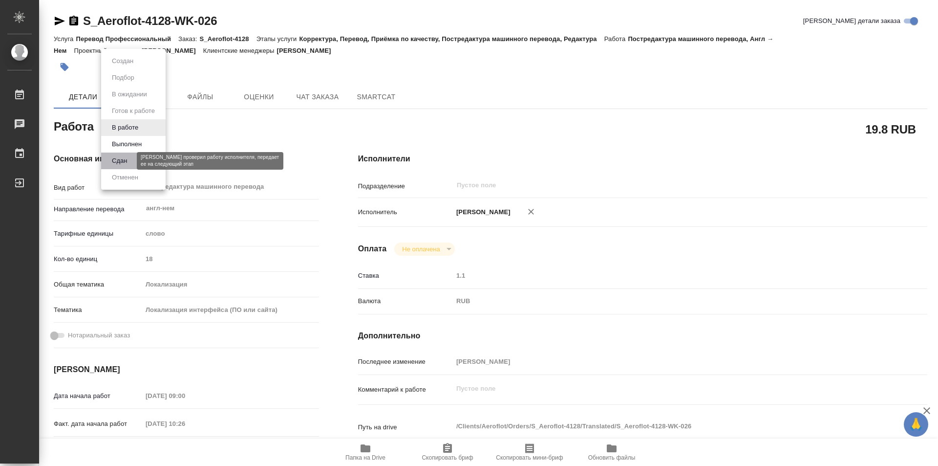
click at [121, 160] on button "Сдан" at bounding box center [119, 160] width 21 height 11
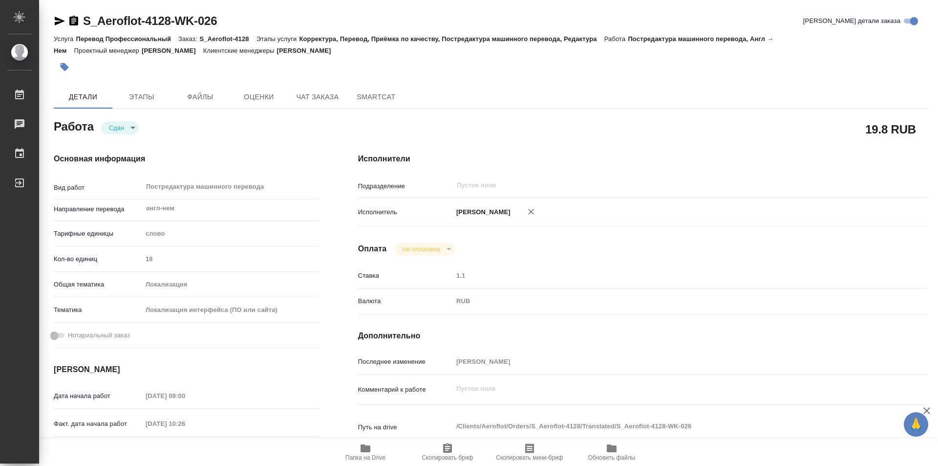
type textarea "x"
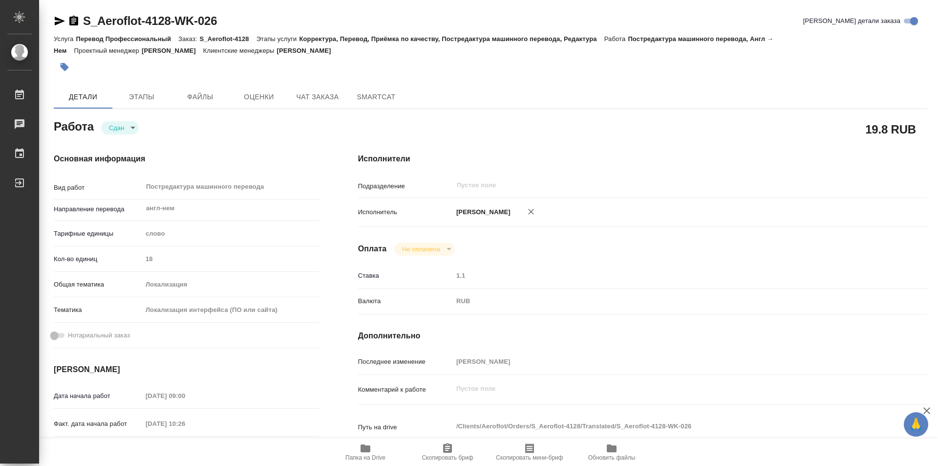
type textarea "x"
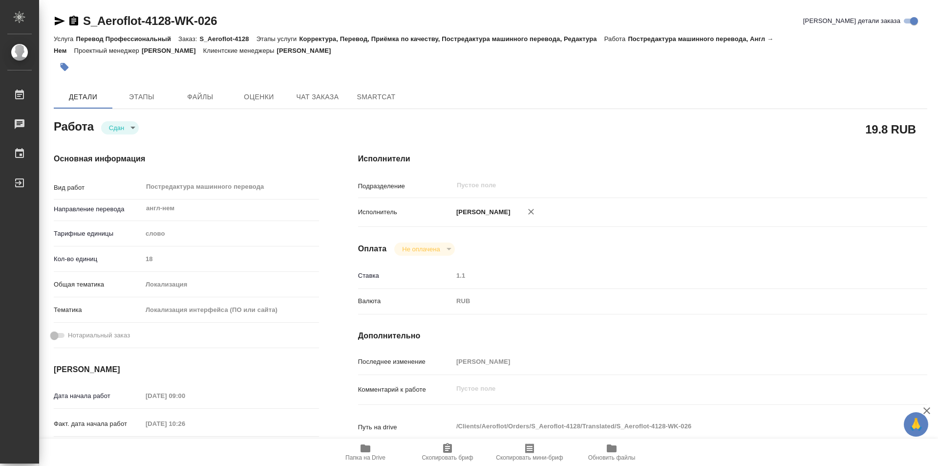
type textarea "x"
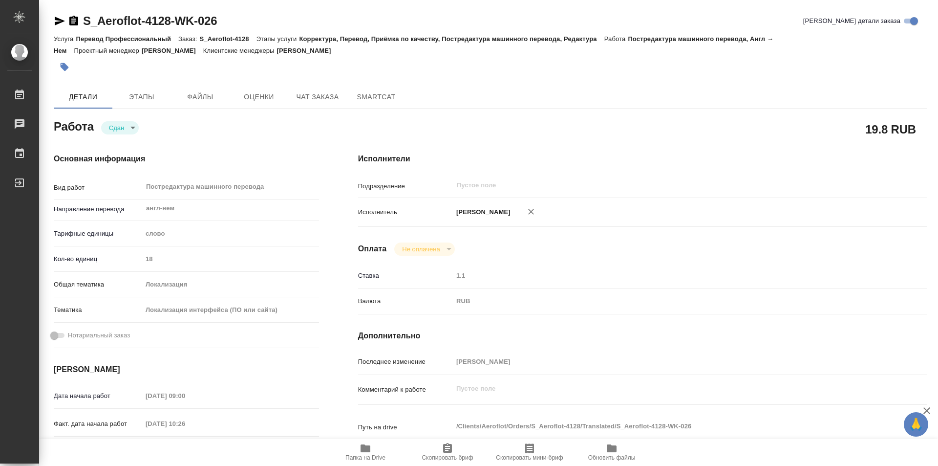
type textarea "x"
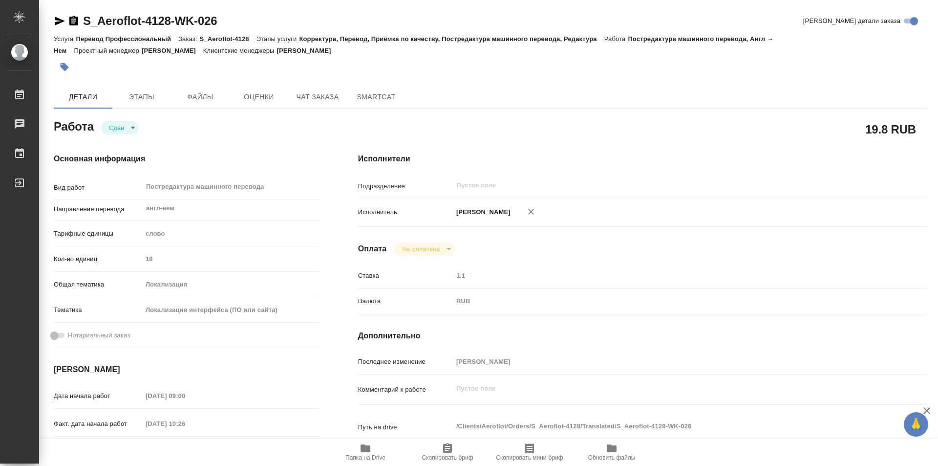
click at [72, 25] on icon "button" at bounding box center [73, 21] width 9 height 10
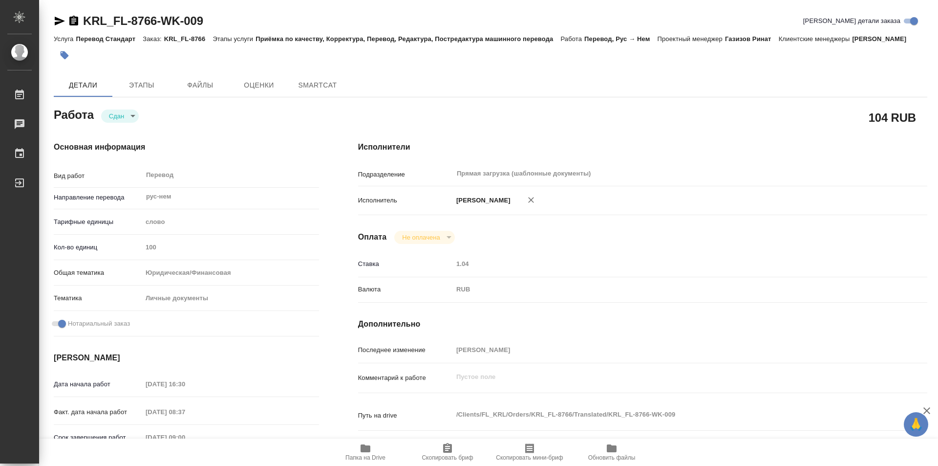
type textarea "x"
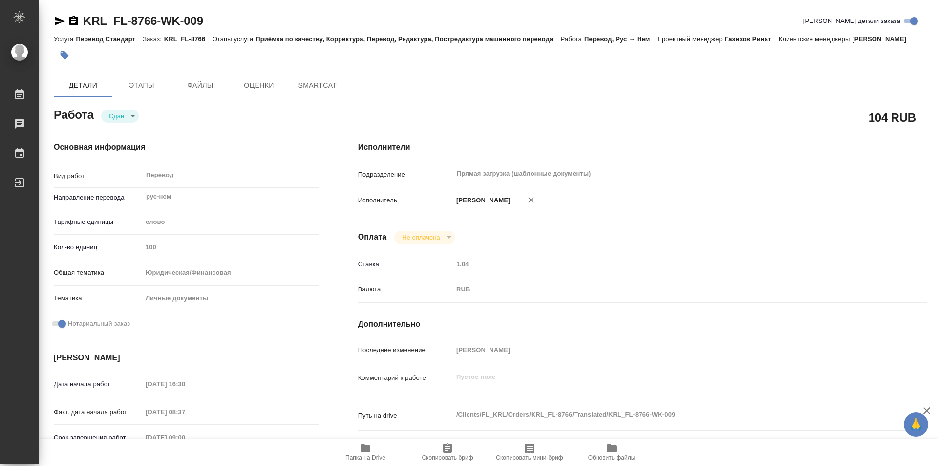
type textarea "x"
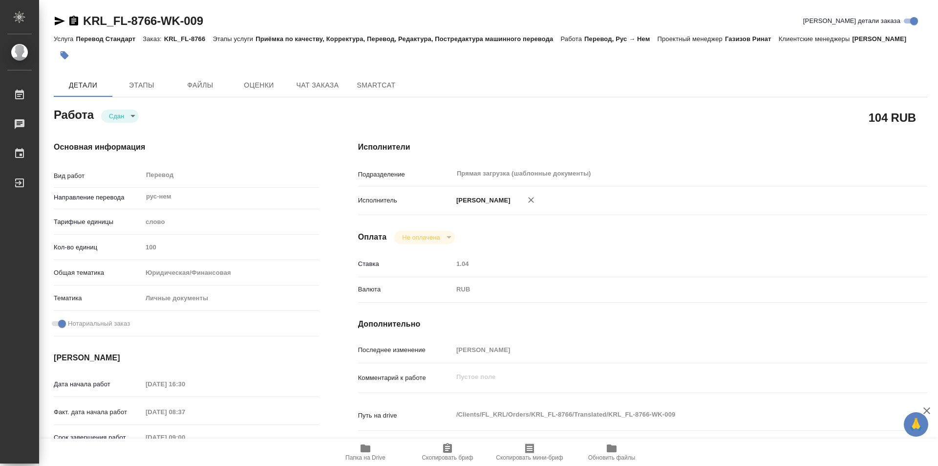
type textarea "x"
